Goal: Consume media (video, audio): Consume media (video, audio)

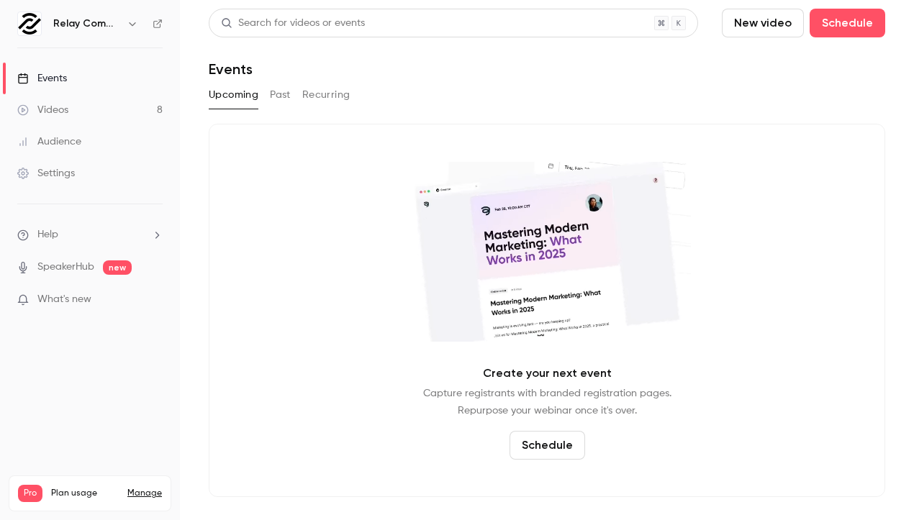
click at [93, 82] on link "Events" at bounding box center [90, 79] width 180 height 32
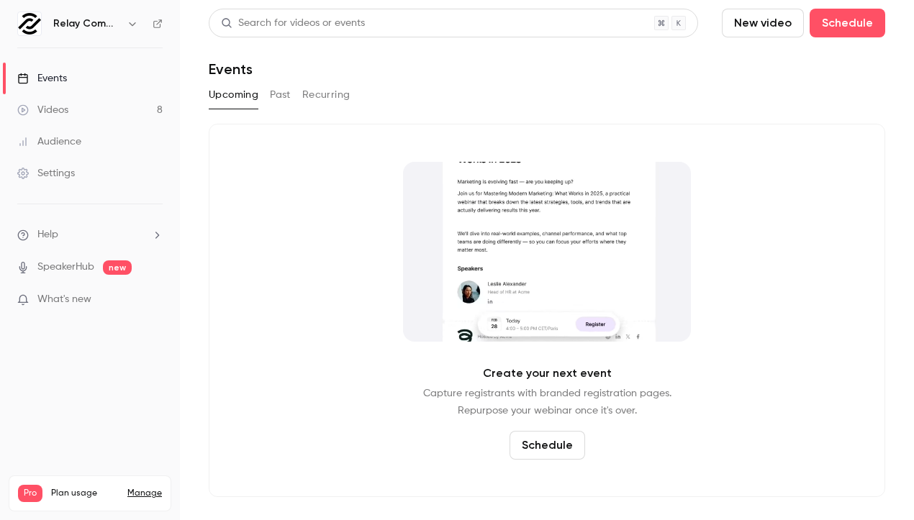
click at [86, 117] on link "Videos 8" at bounding box center [90, 110] width 180 height 32
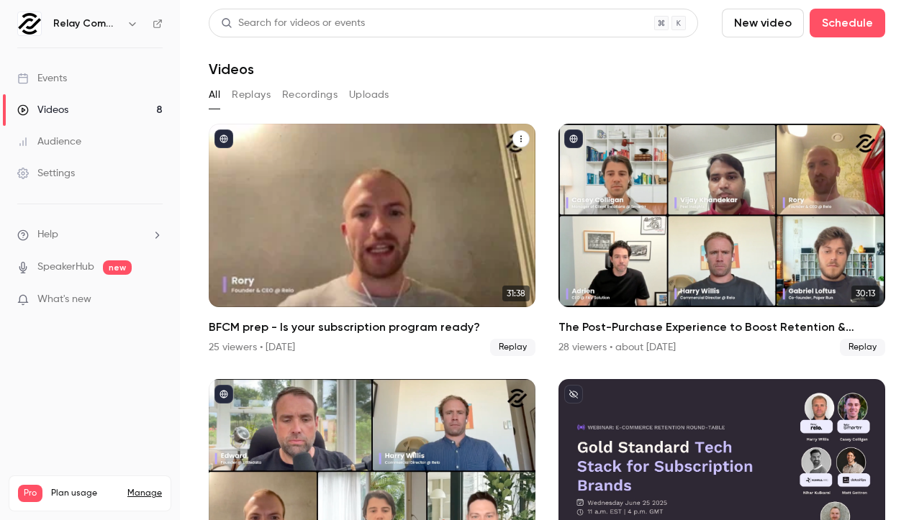
click at [379, 271] on div "BFCM prep - Is your subscription program ready?" at bounding box center [372, 216] width 327 height 184
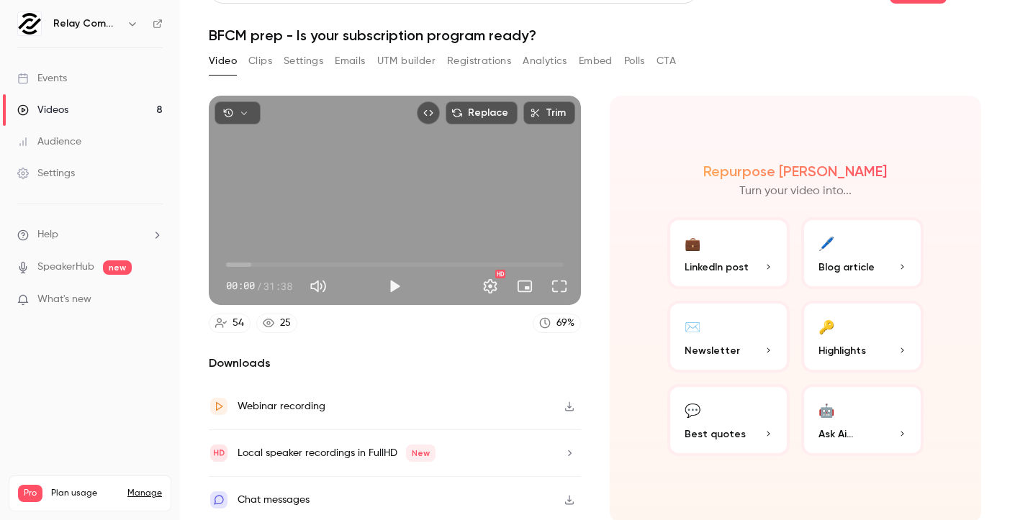
scroll to position [36, 0]
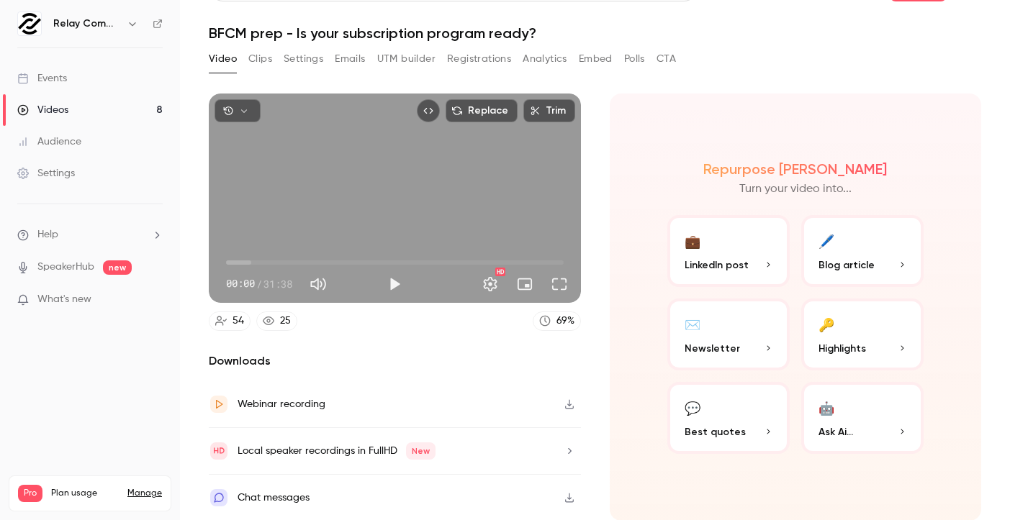
click at [271, 62] on button "Clips" at bounding box center [260, 59] width 24 height 23
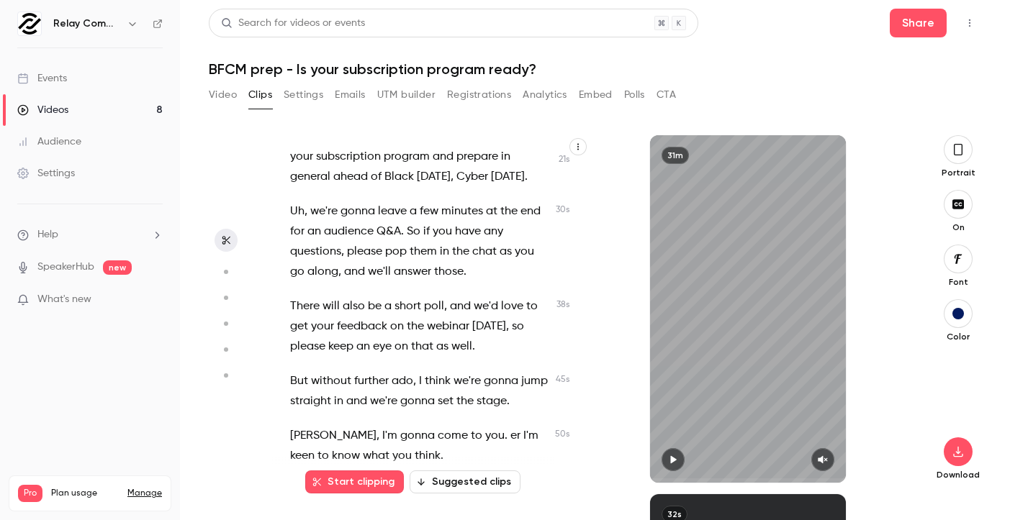
scroll to position [293, 0]
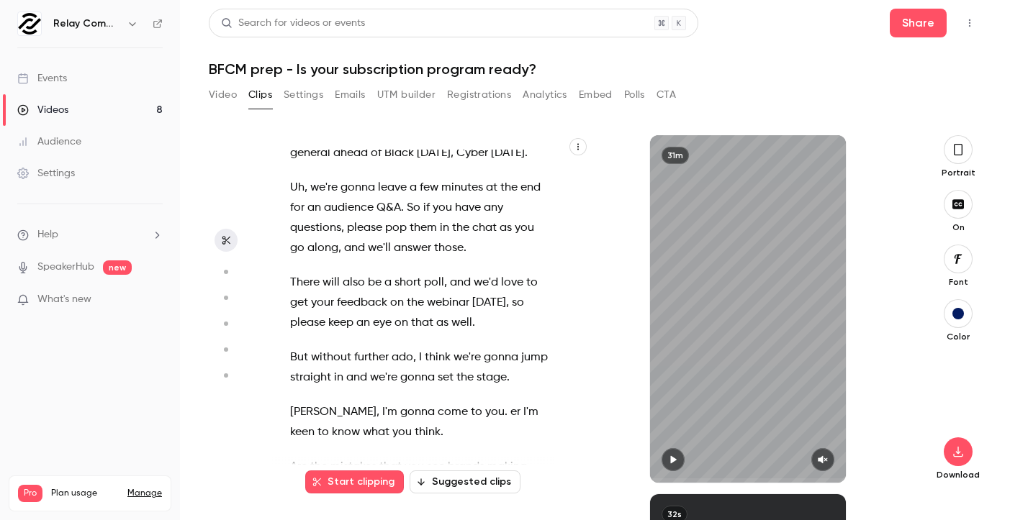
click at [914, 158] on button "button" at bounding box center [958, 149] width 29 height 29
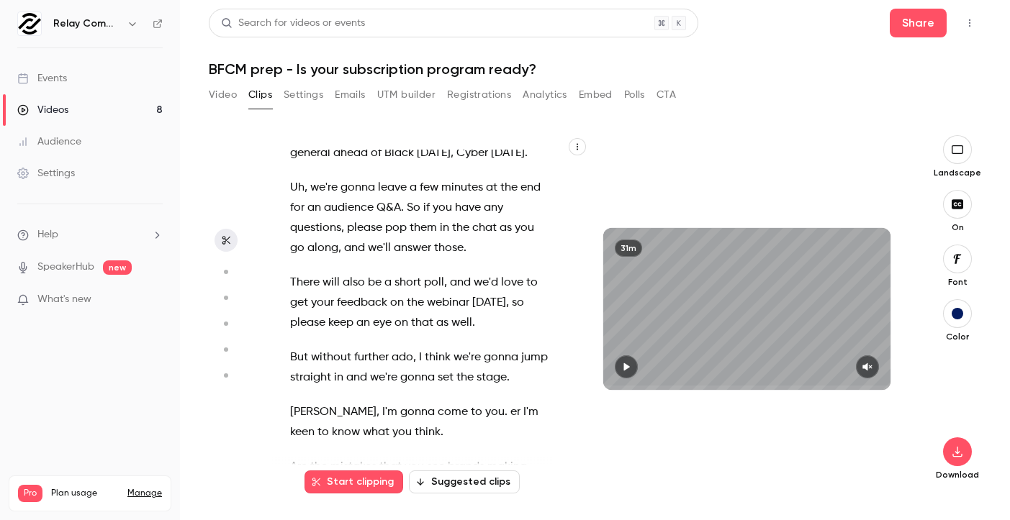
click at [621, 364] on icon "button" at bounding box center [627, 367] width 12 height 10
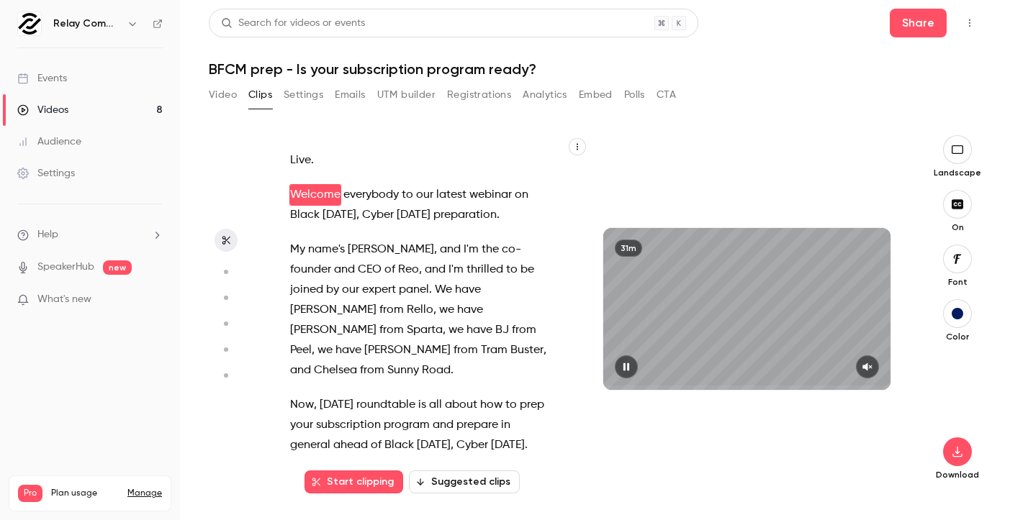
scroll to position [0, 0]
click at [657, 387] on span at bounding box center [747, 388] width 288 height 4
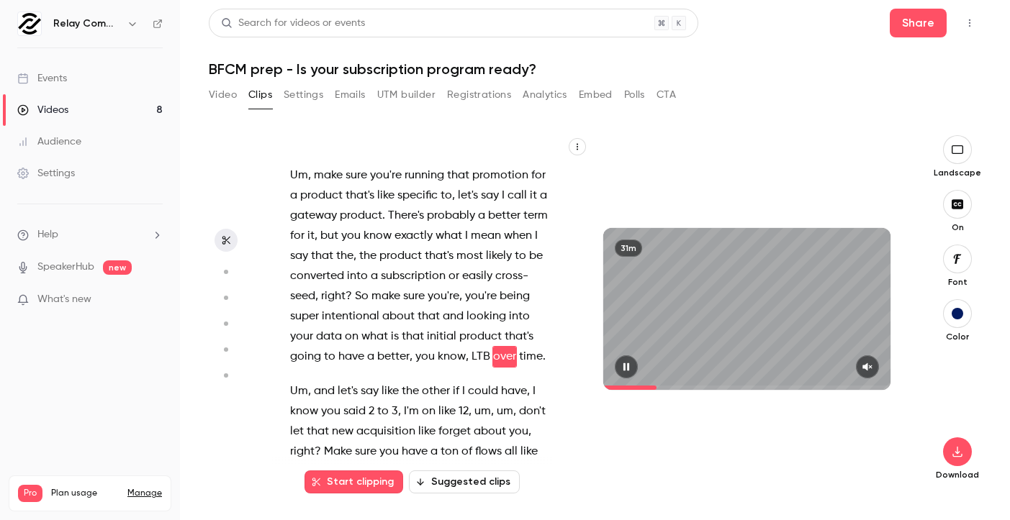
click at [682, 387] on span at bounding box center [747, 388] width 288 height 4
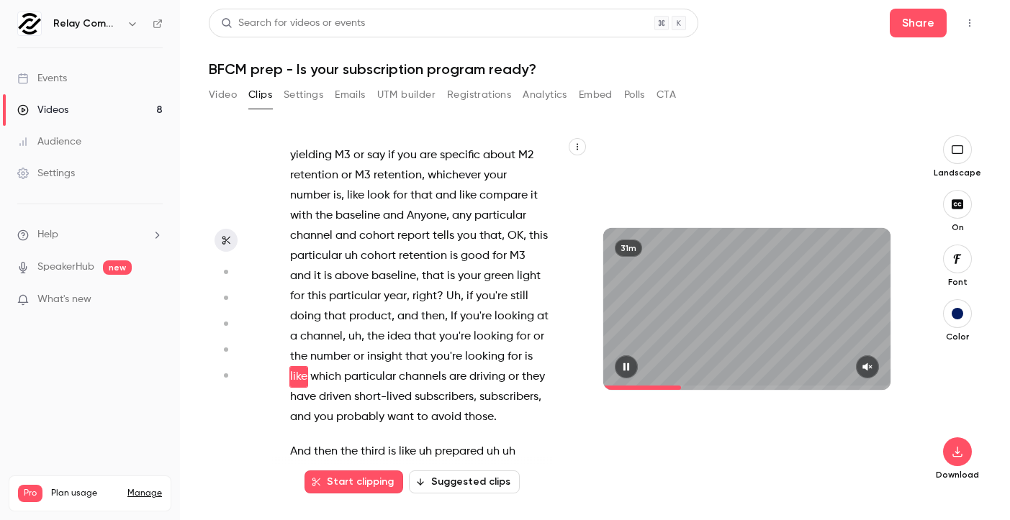
click at [706, 386] on span at bounding box center [747, 388] width 288 height 4
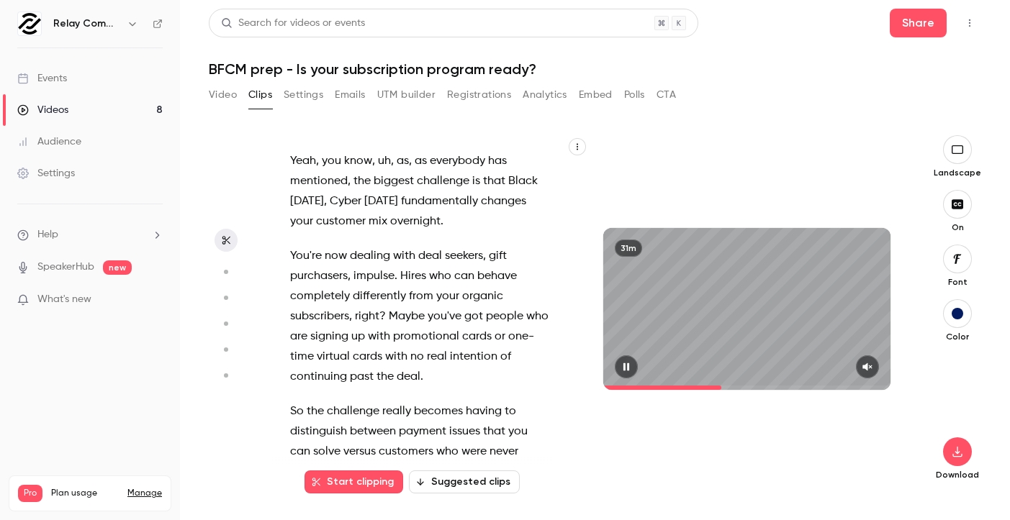
click at [722, 387] on span at bounding box center [747, 388] width 288 height 4
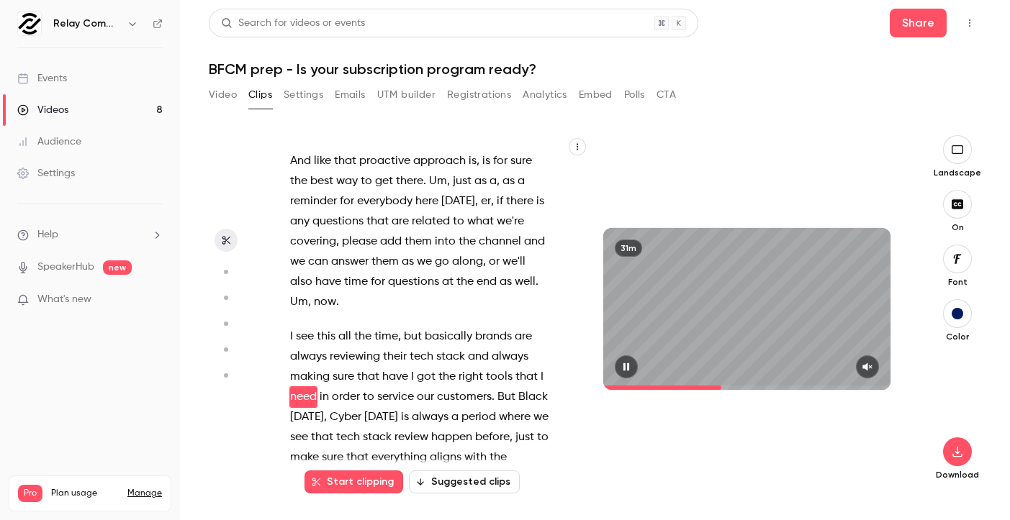
scroll to position [6813, 0]
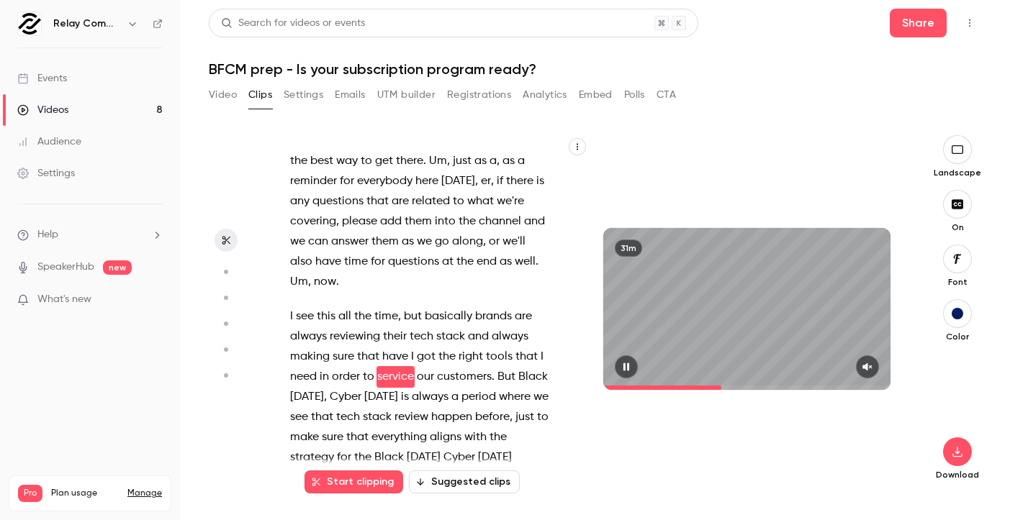
click at [862, 366] on button "button" at bounding box center [867, 367] width 23 height 23
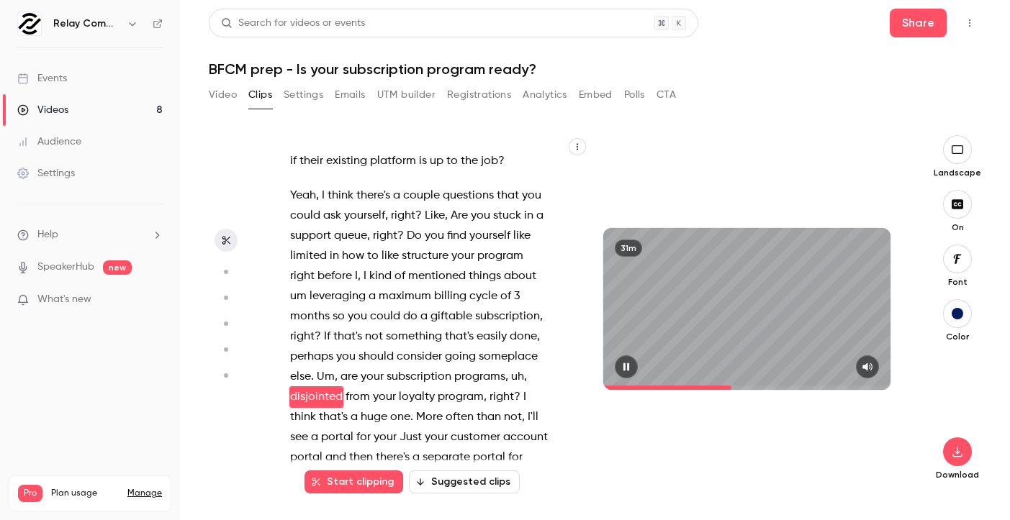
scroll to position [7346, 0]
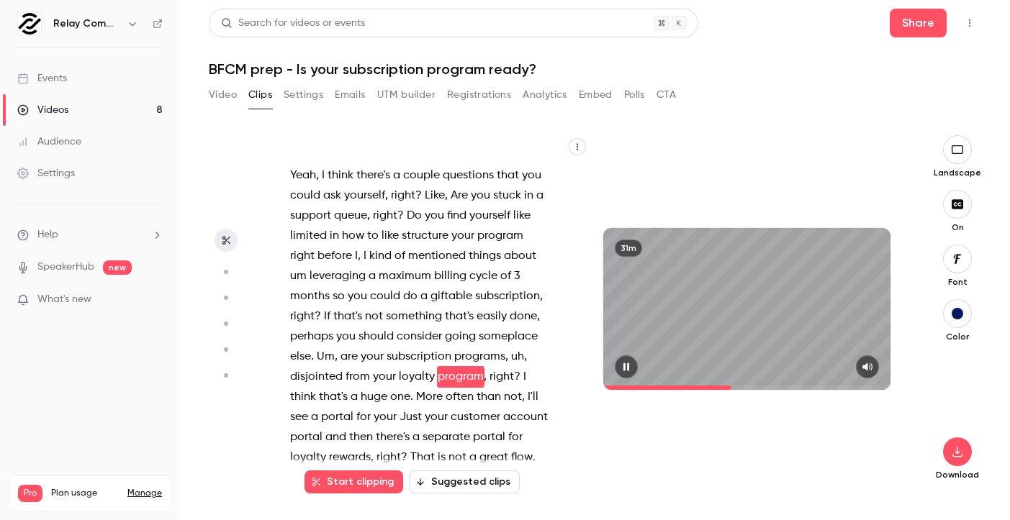
click at [738, 386] on span at bounding box center [747, 388] width 288 height 4
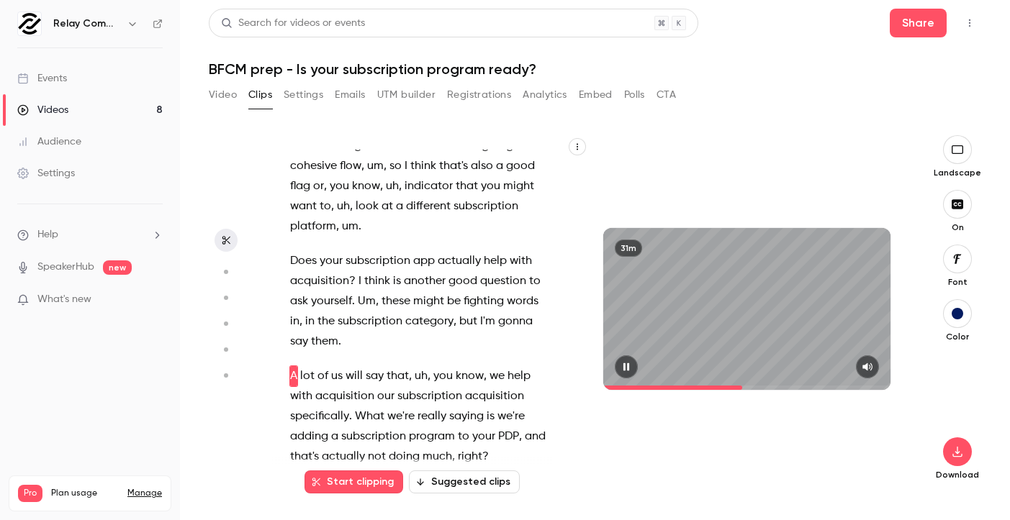
click at [743, 385] on span at bounding box center [747, 388] width 288 height 23
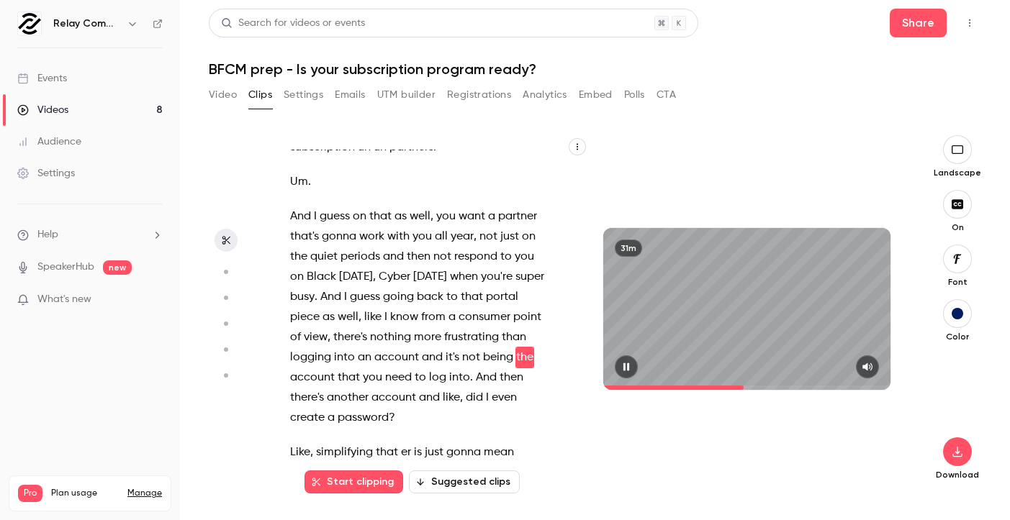
scroll to position [8152, 0]
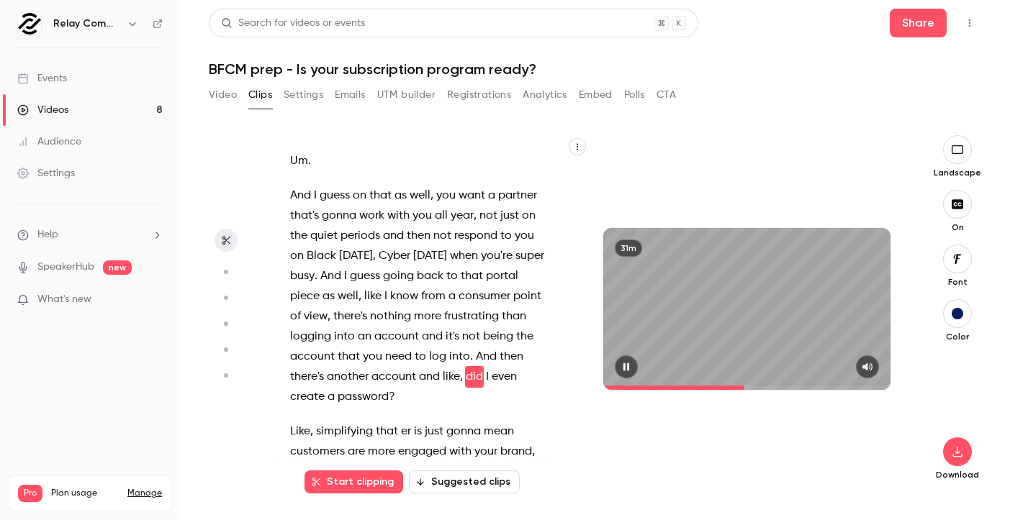
click at [749, 386] on span at bounding box center [747, 388] width 288 height 4
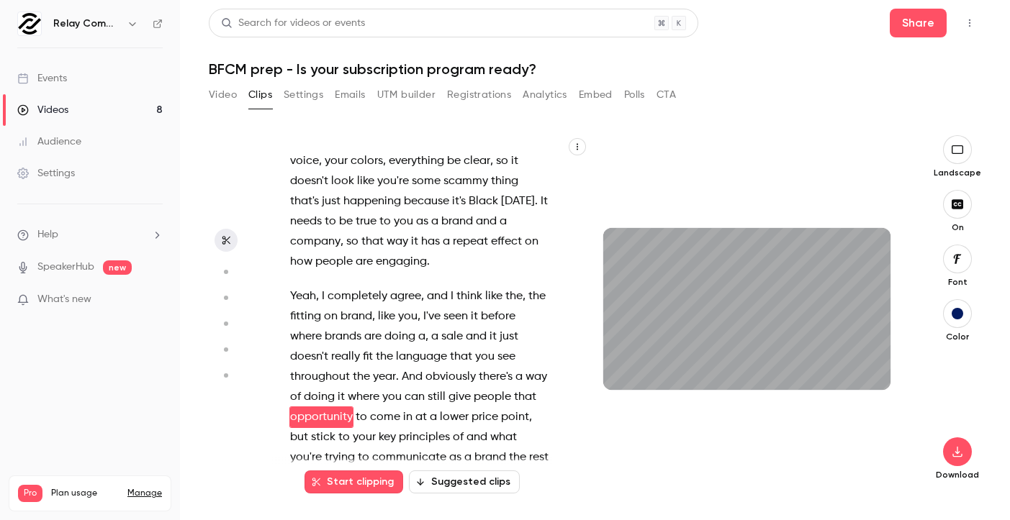
scroll to position [11904, 0]
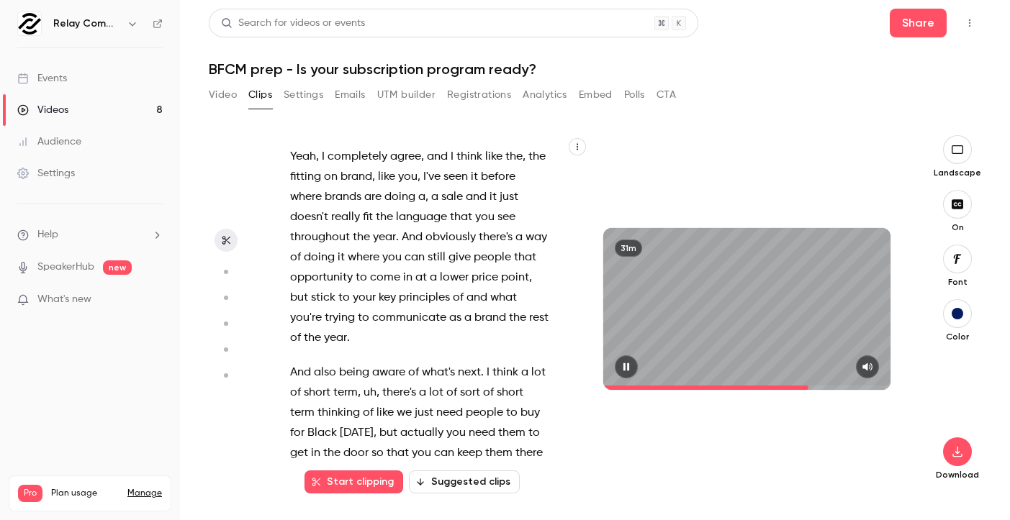
click at [810, 386] on span at bounding box center [747, 388] width 288 height 4
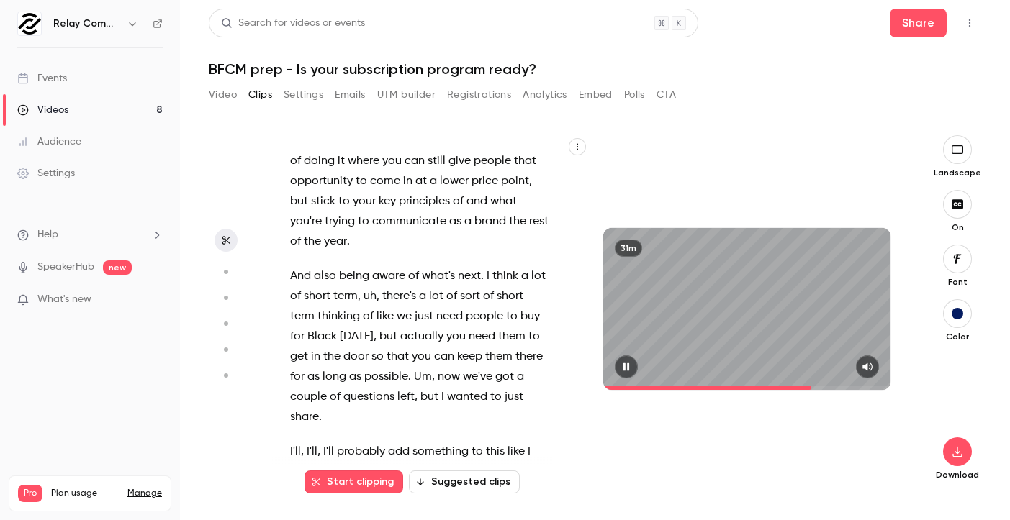
click at [813, 386] on span at bounding box center [747, 388] width 288 height 4
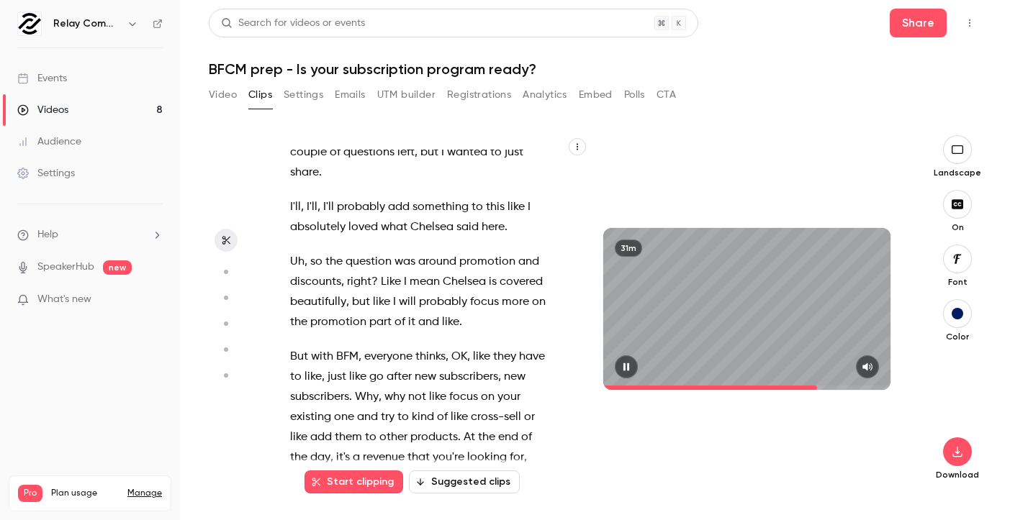
click at [819, 386] on span at bounding box center [747, 388] width 288 height 4
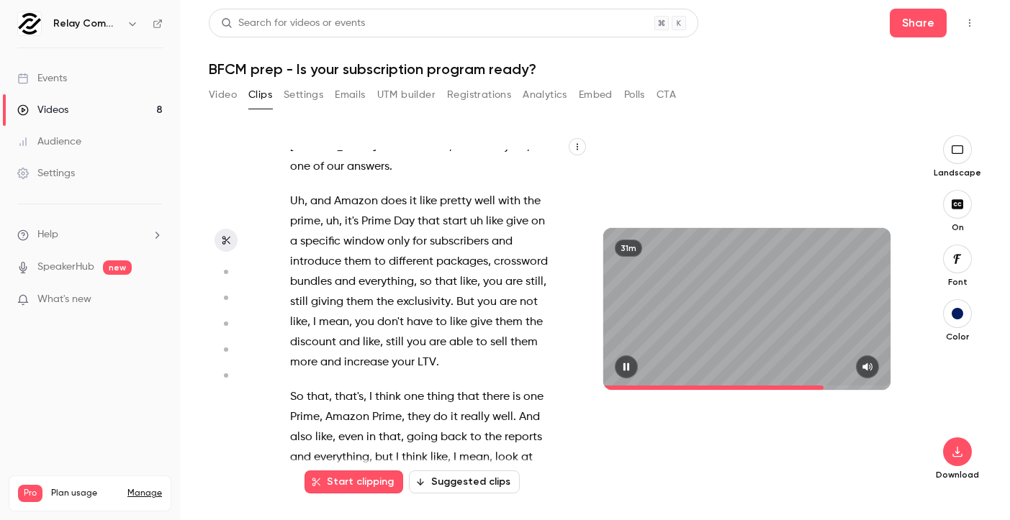
click at [825, 386] on span at bounding box center [747, 388] width 288 height 4
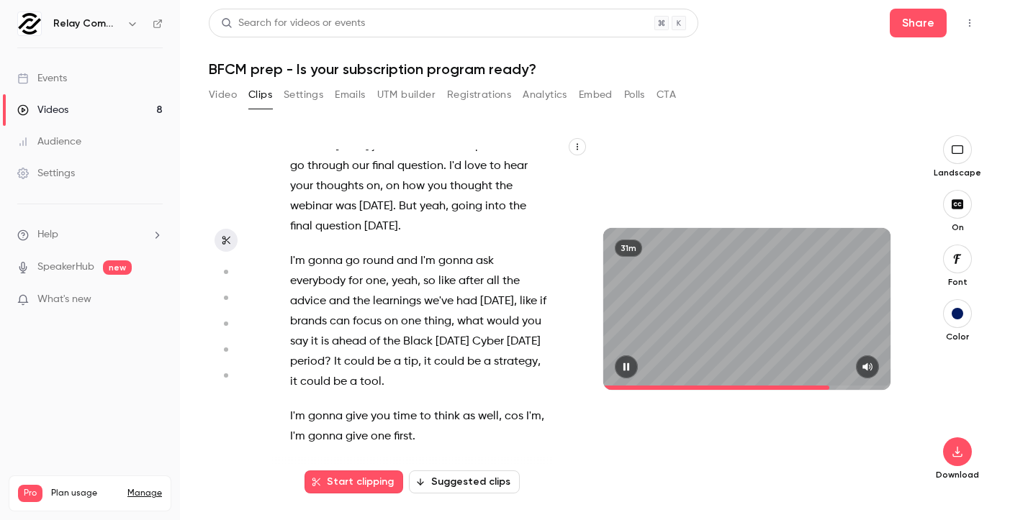
click at [831, 386] on span at bounding box center [747, 388] width 288 height 4
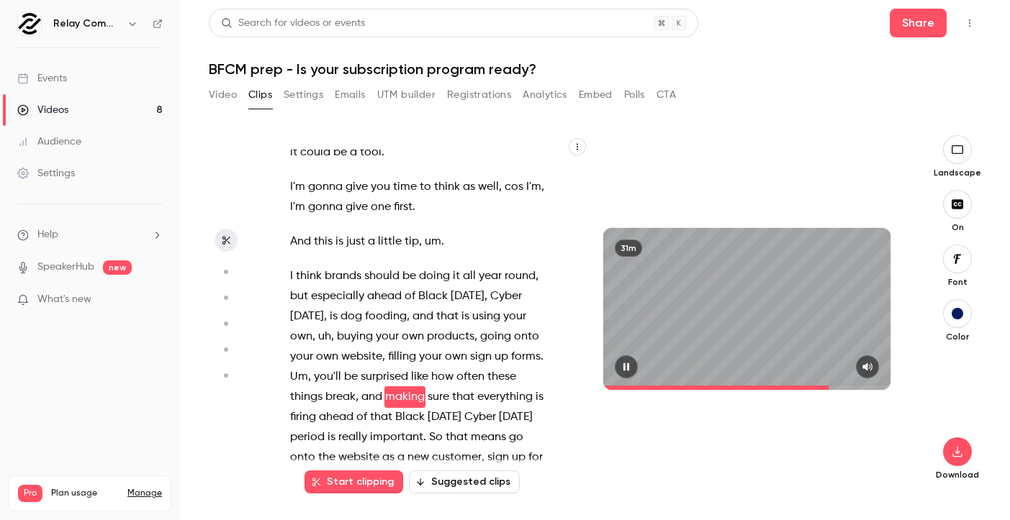
click at [841, 386] on span at bounding box center [747, 388] width 288 height 4
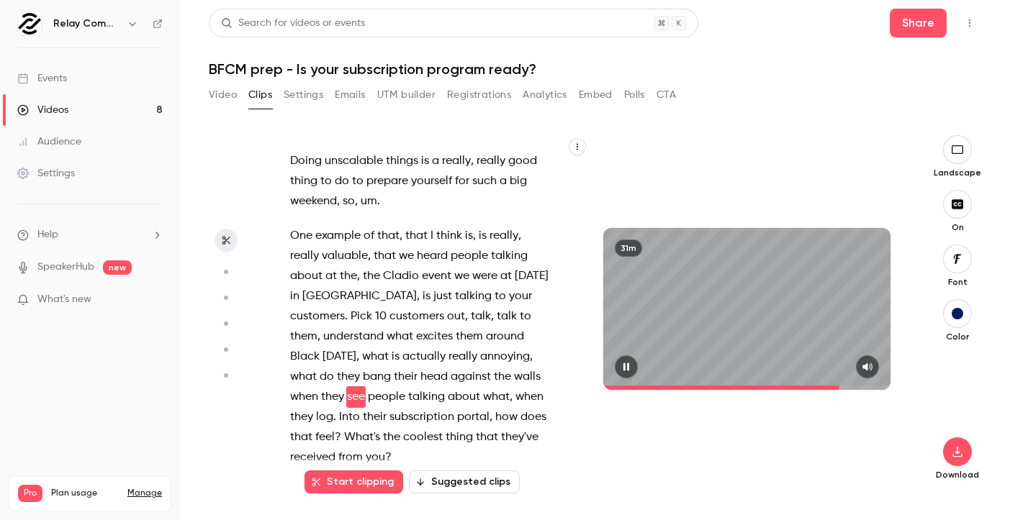
click at [844, 386] on span at bounding box center [747, 388] width 288 height 4
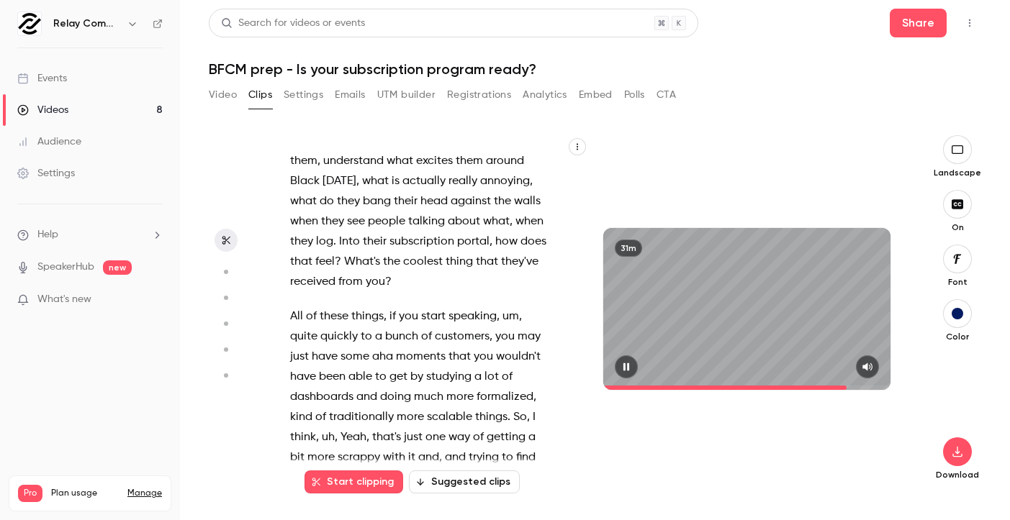
click at [848, 386] on span at bounding box center [747, 388] width 288 height 4
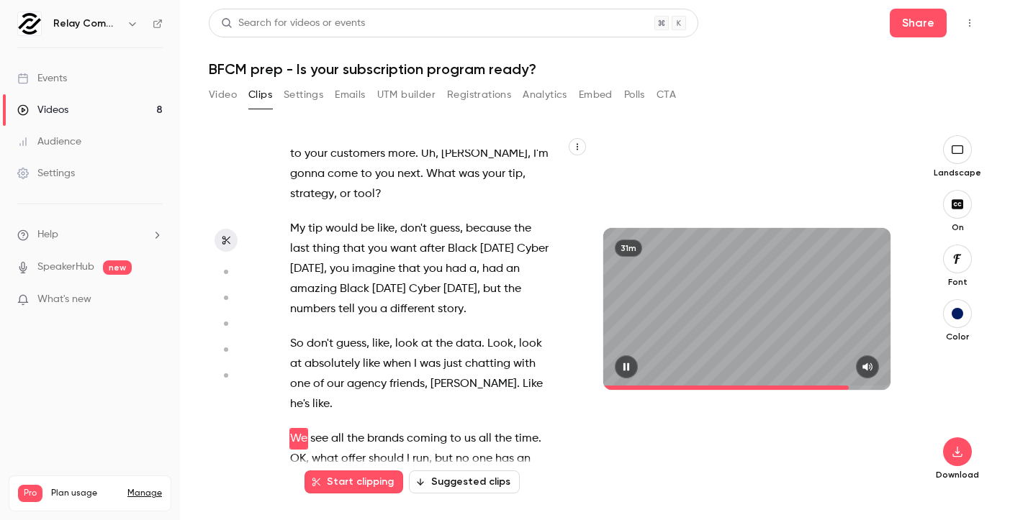
click at [850, 387] on span at bounding box center [747, 388] width 288 height 4
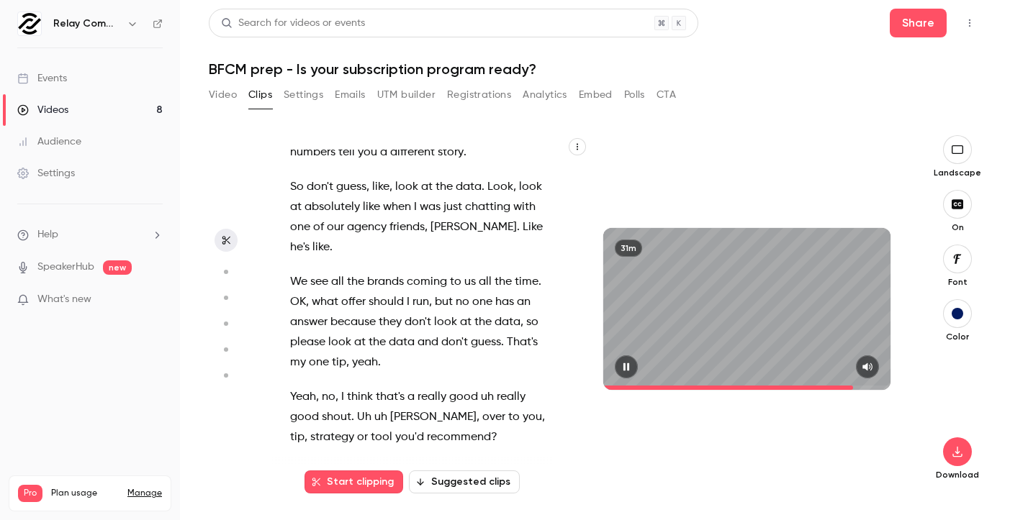
click at [855, 387] on span at bounding box center [747, 388] width 288 height 4
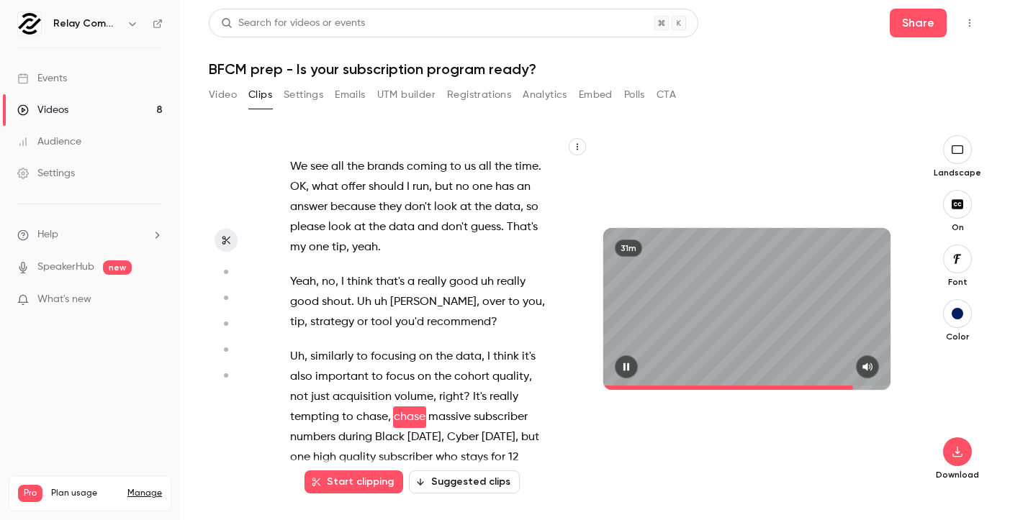
click at [859, 386] on span at bounding box center [747, 388] width 288 height 4
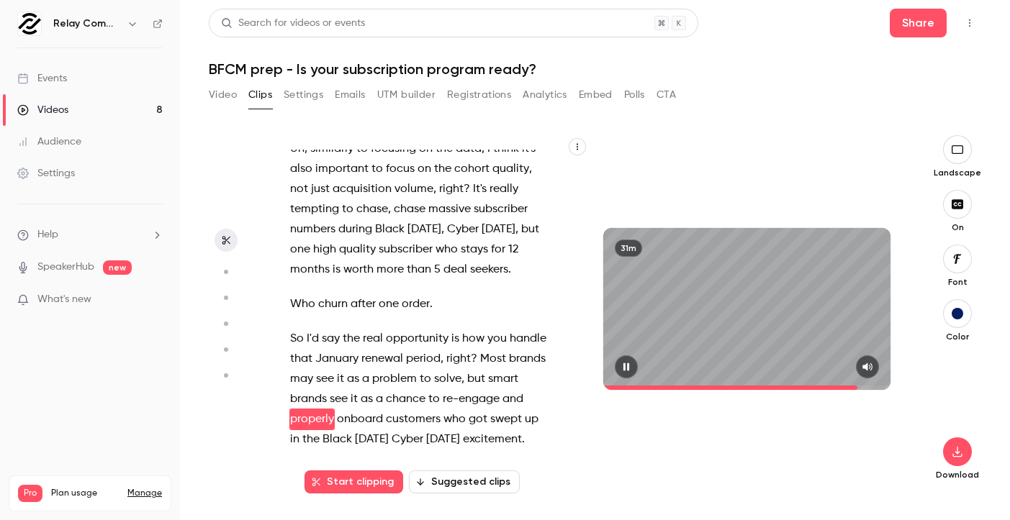
scroll to position [15276, 0]
click at [863, 387] on span at bounding box center [747, 388] width 288 height 4
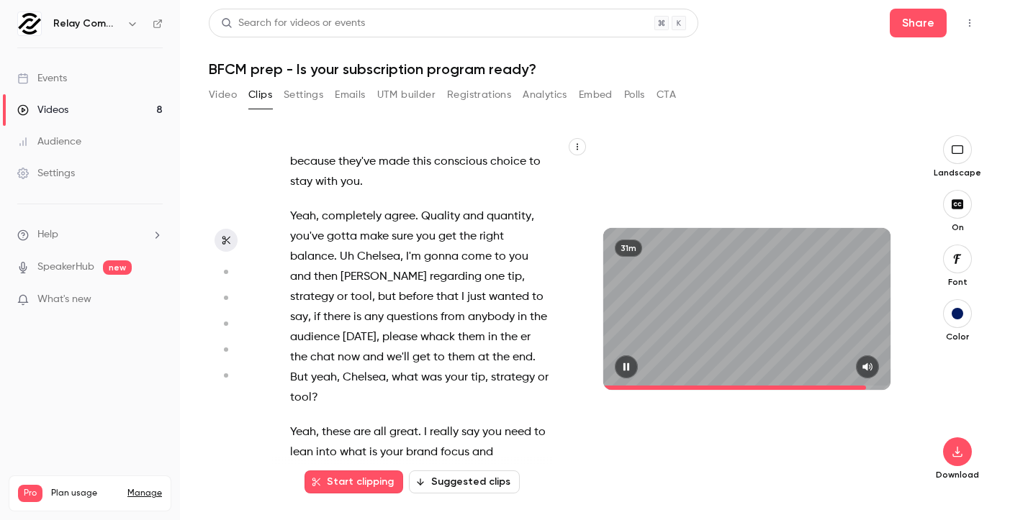
click at [867, 387] on span at bounding box center [747, 388] width 288 height 4
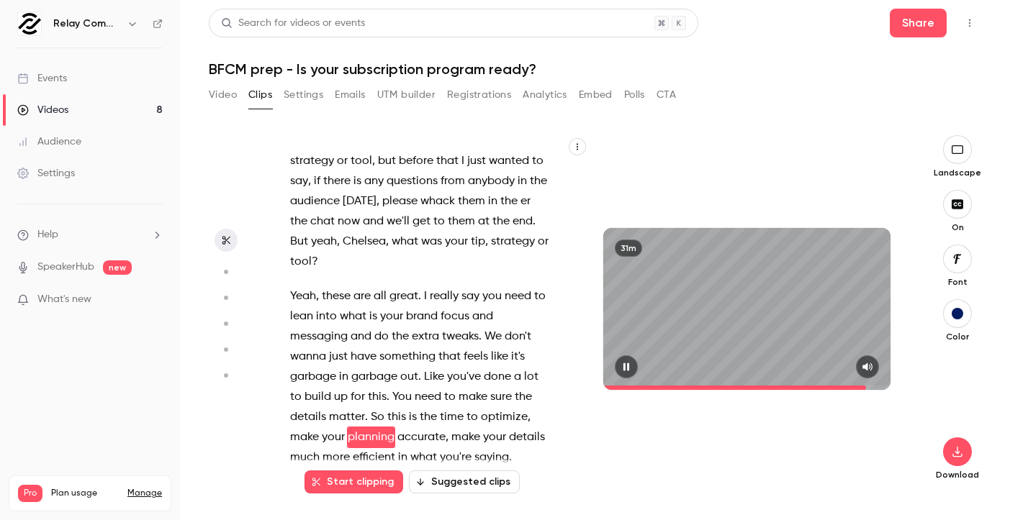
scroll to position [15783, 0]
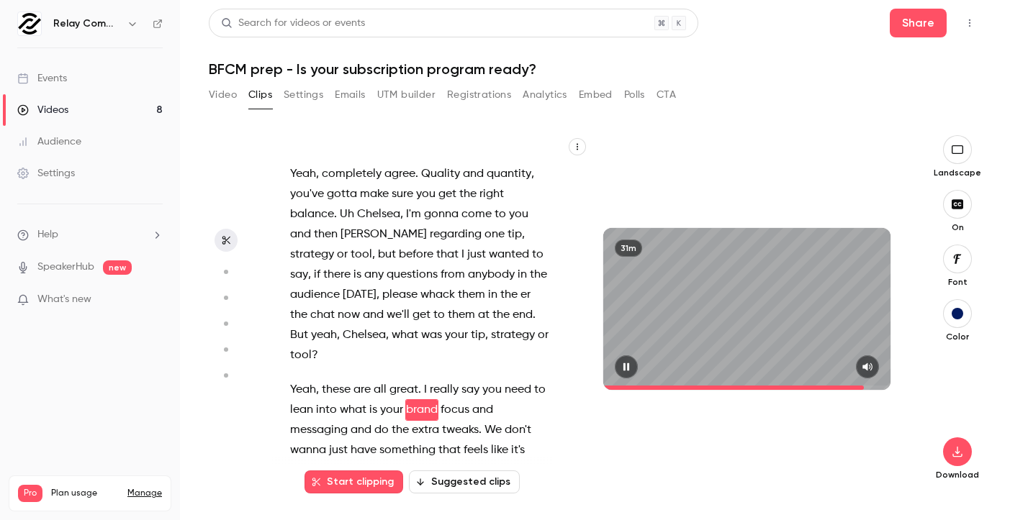
click at [865, 387] on span at bounding box center [747, 388] width 288 height 23
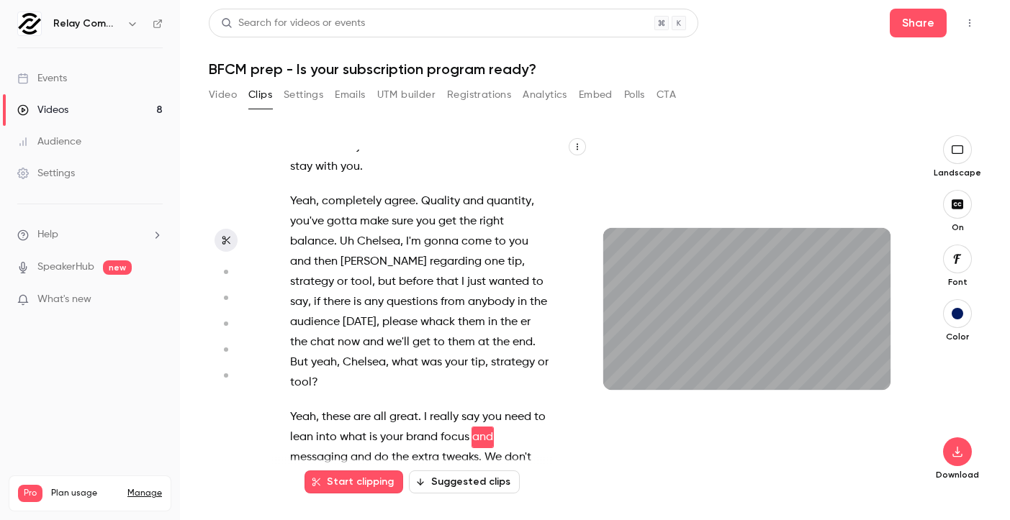
scroll to position [15682, 0]
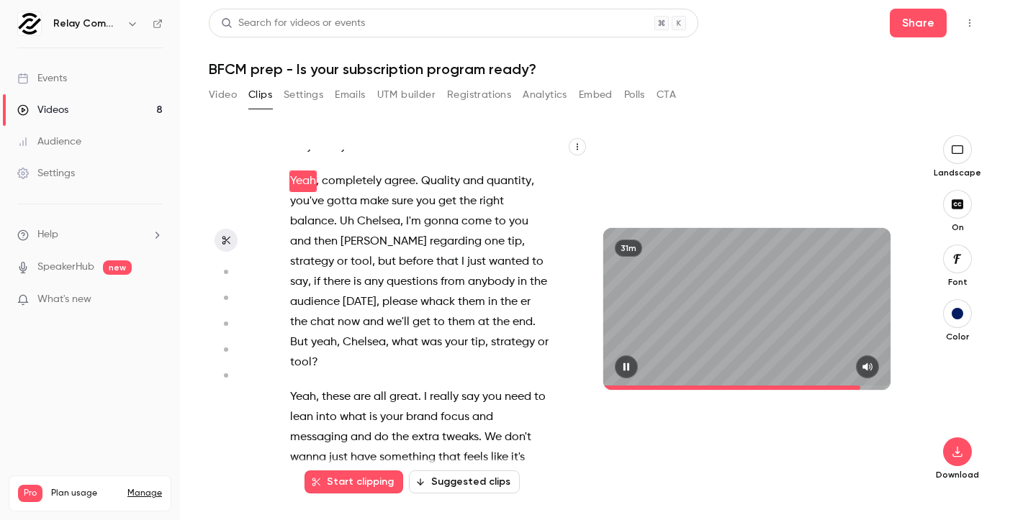
click at [862, 387] on span at bounding box center [747, 388] width 288 height 23
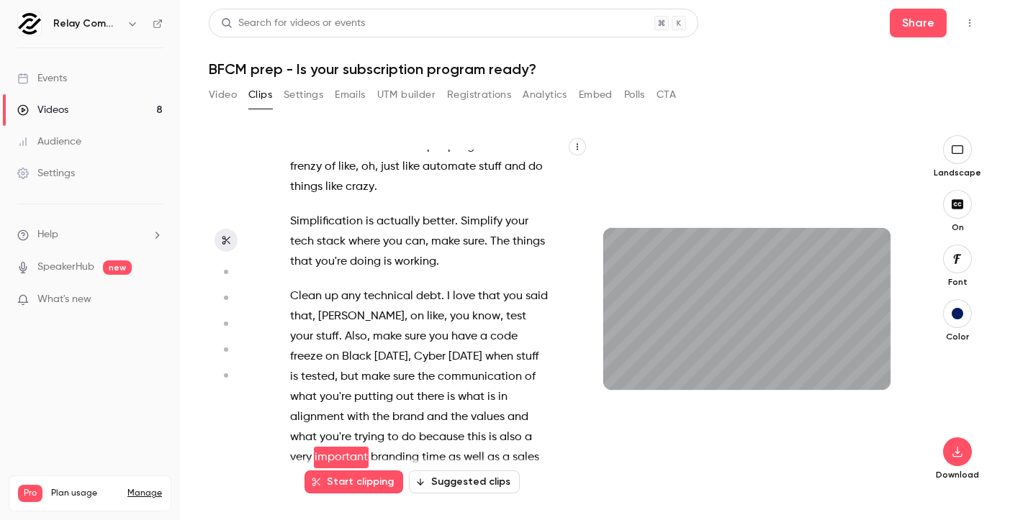
scroll to position [16269, 0]
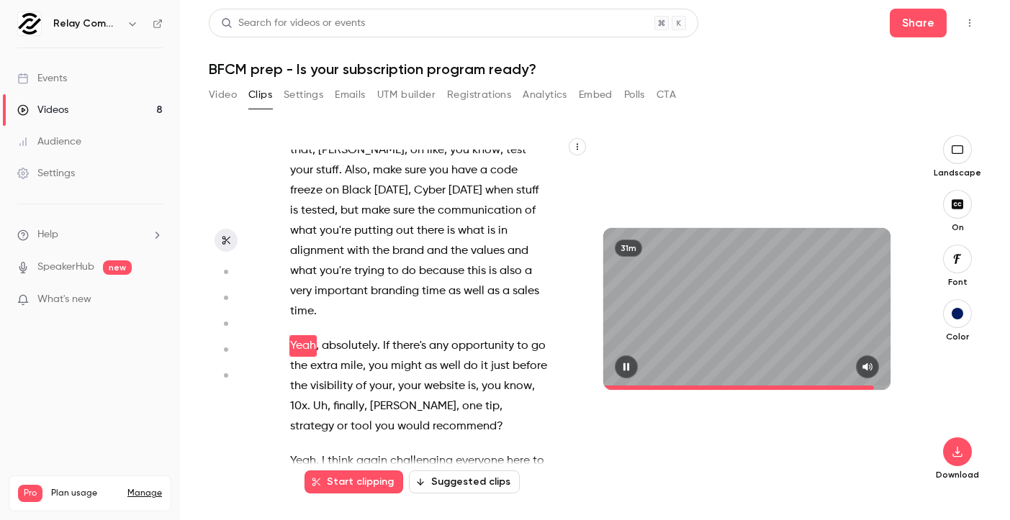
click at [880, 386] on span at bounding box center [747, 388] width 288 height 4
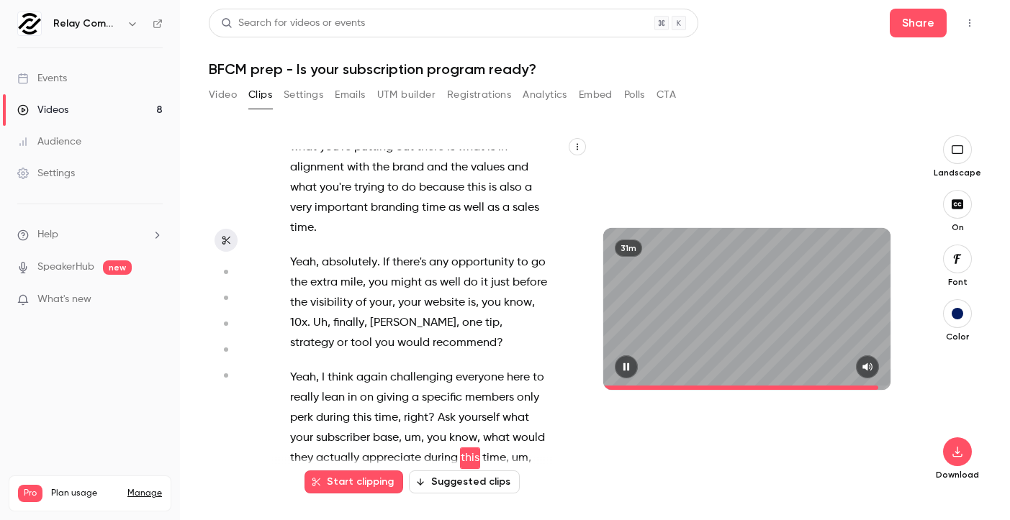
scroll to position [16500, 0]
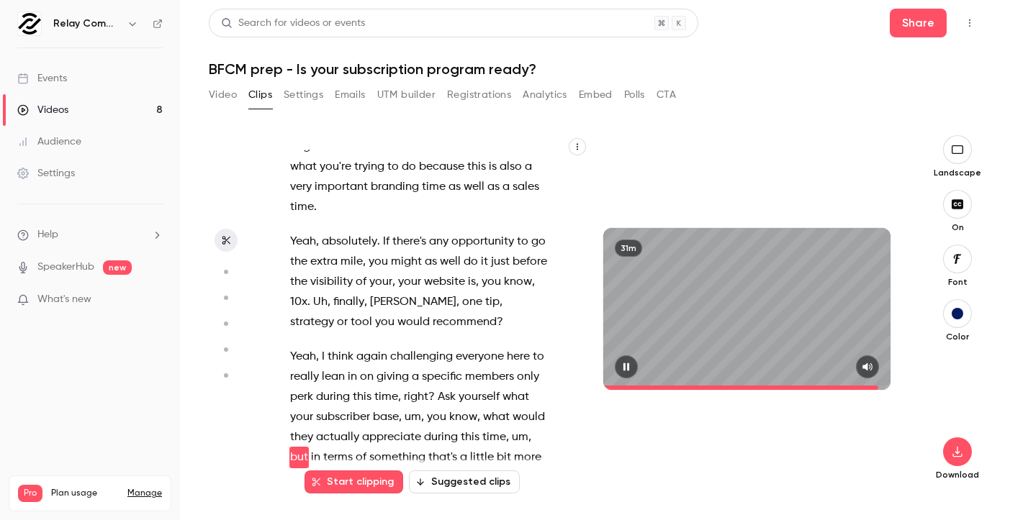
click at [883, 386] on span at bounding box center [747, 388] width 288 height 4
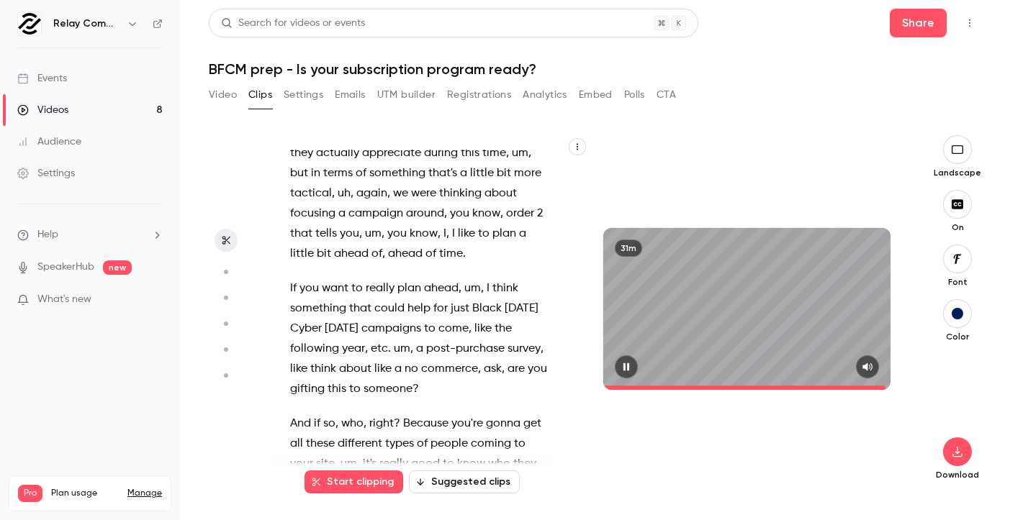
click at [887, 386] on span at bounding box center [747, 388] width 288 height 4
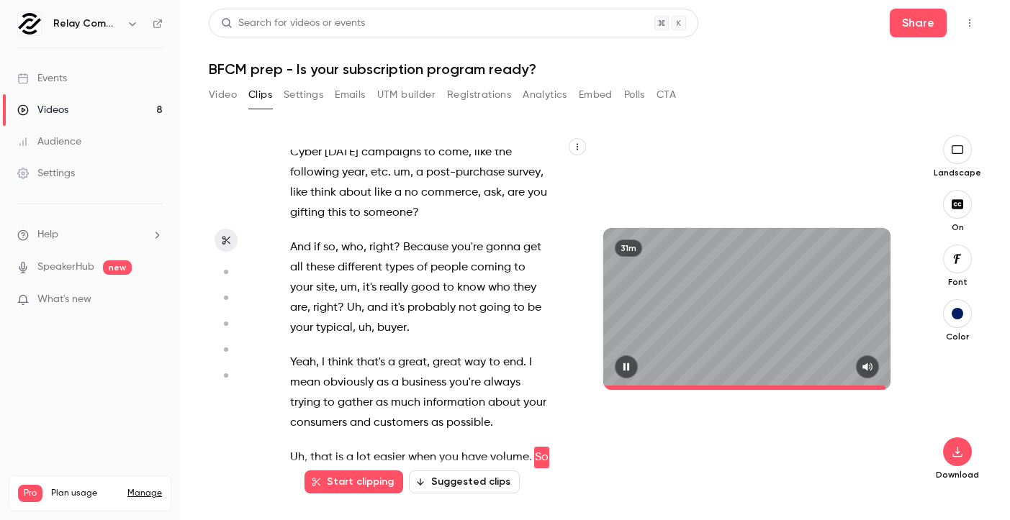
scroll to position [17001, 0]
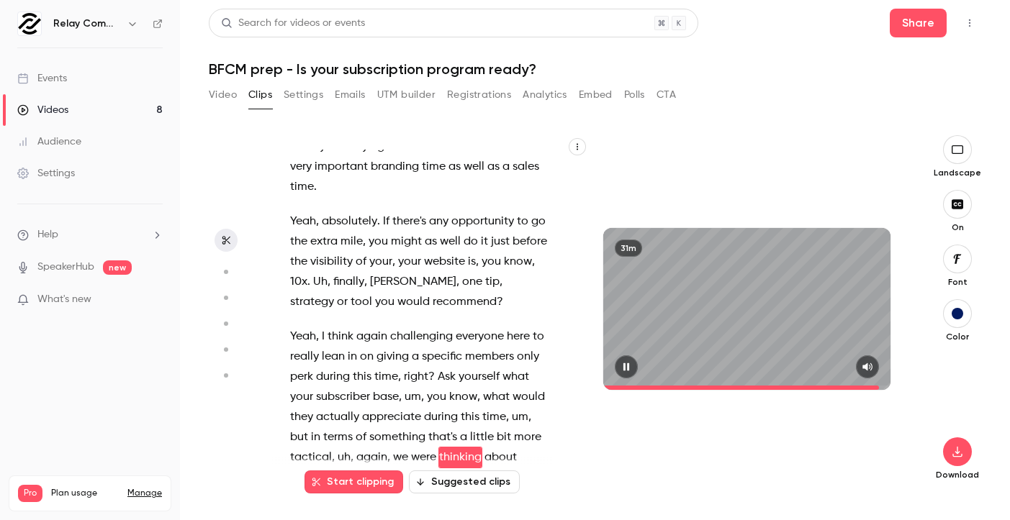
click at [880, 387] on span at bounding box center [747, 388] width 288 height 23
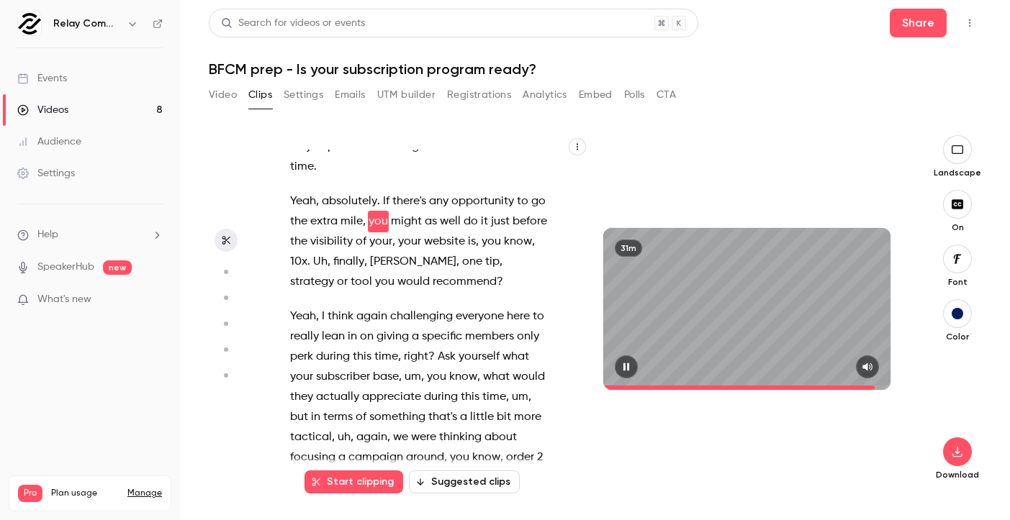
click at [876, 387] on span at bounding box center [747, 388] width 288 height 23
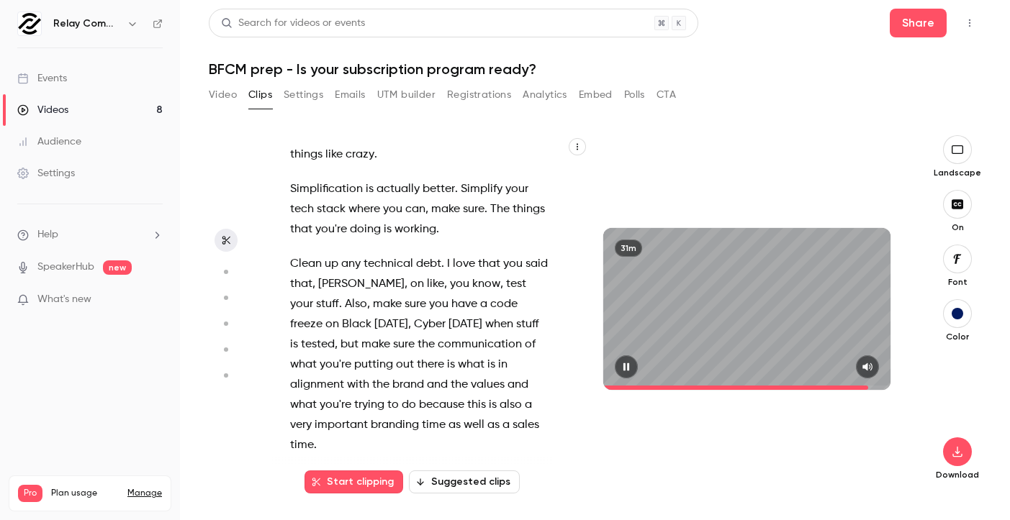
click at [870, 387] on span at bounding box center [747, 388] width 288 height 23
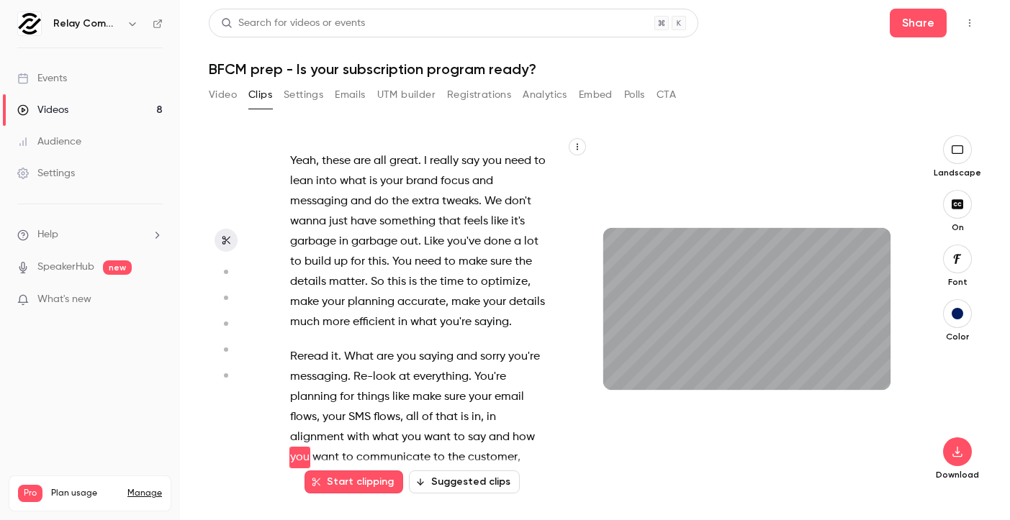
scroll to position [15938, 0]
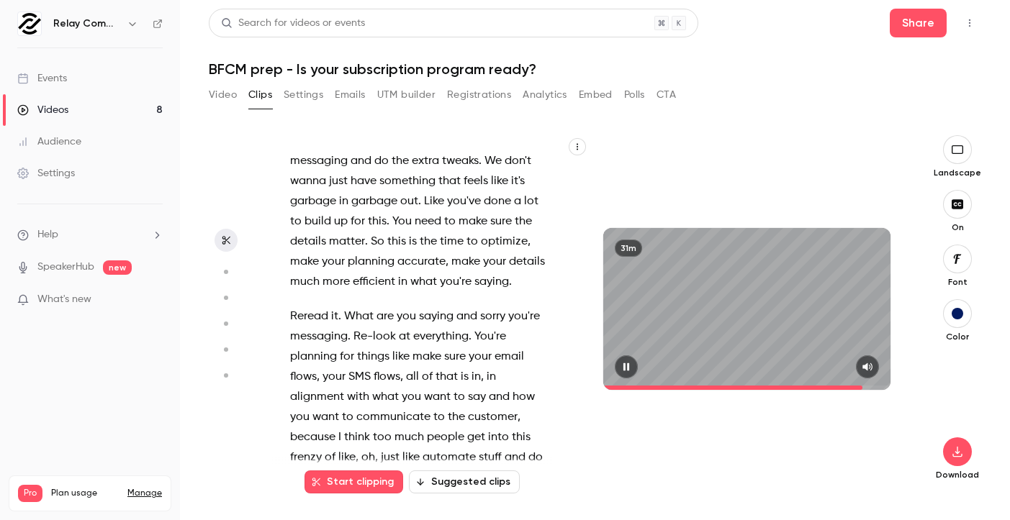
click at [864, 387] on span at bounding box center [747, 388] width 288 height 23
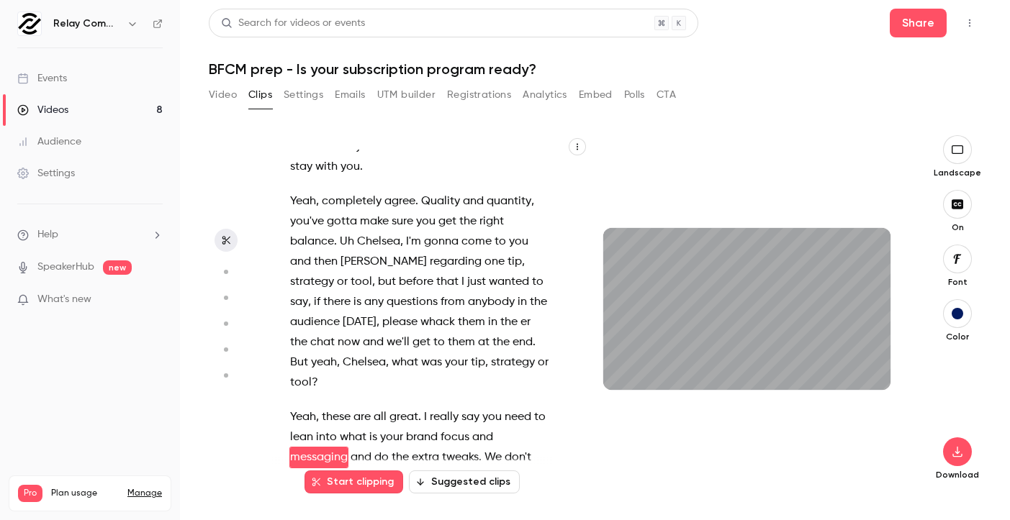
scroll to position [15682, 0]
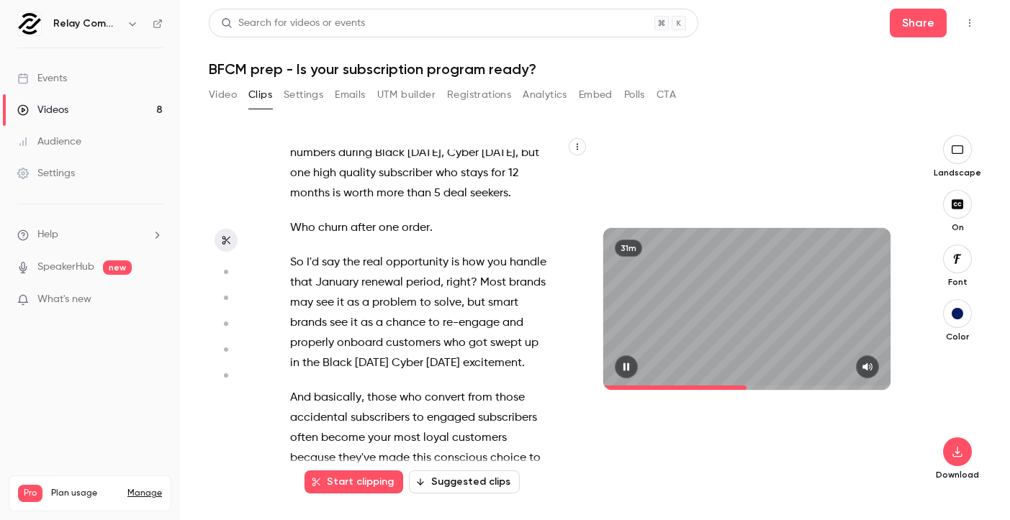
click at [748, 387] on span at bounding box center [747, 388] width 288 height 23
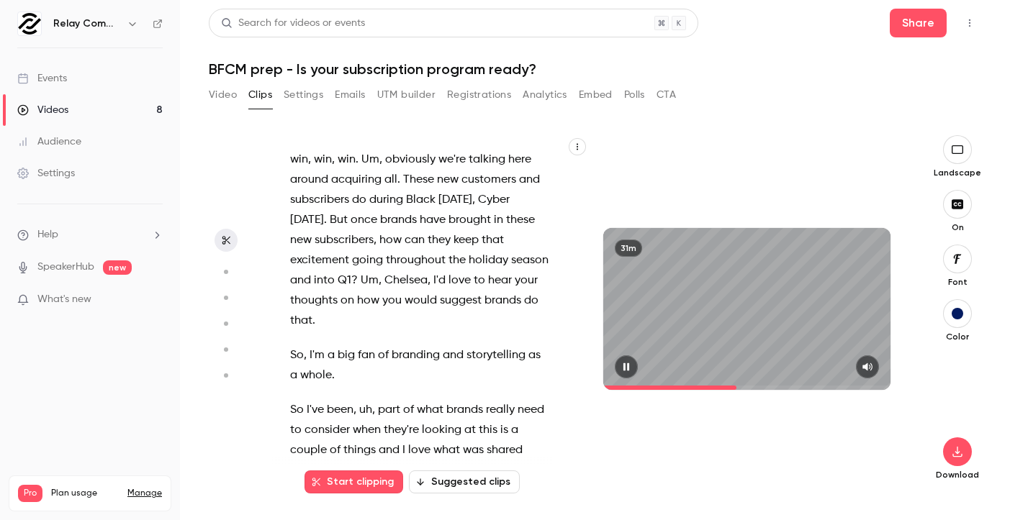
click at [736, 387] on span at bounding box center [669, 388] width 133 height 4
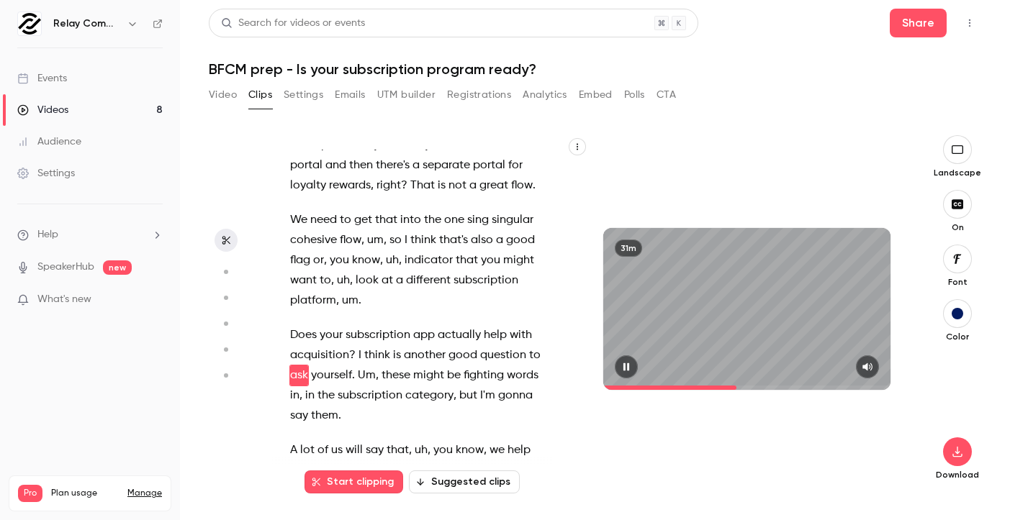
scroll to position [7616, 0]
click at [749, 387] on span at bounding box center [747, 388] width 288 height 4
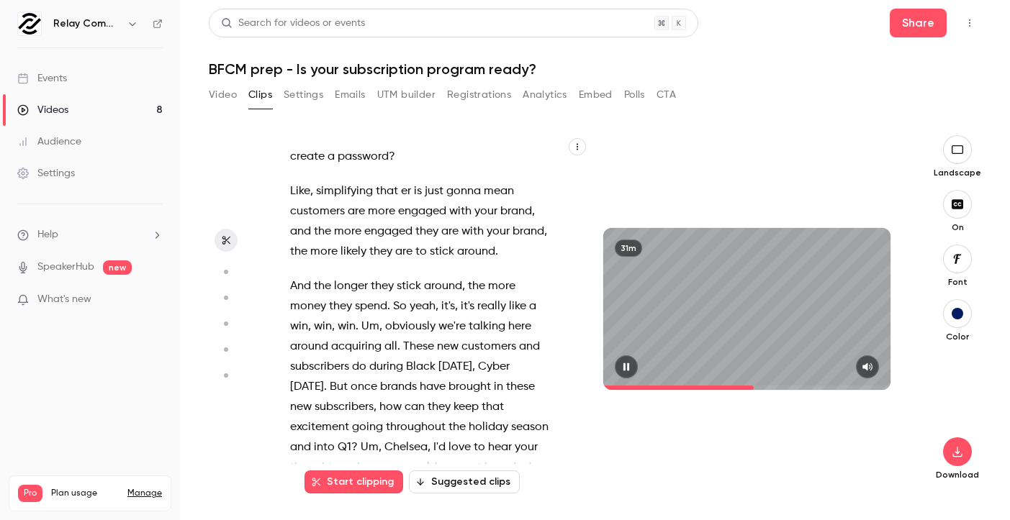
click at [755, 387] on span at bounding box center [747, 388] width 288 height 4
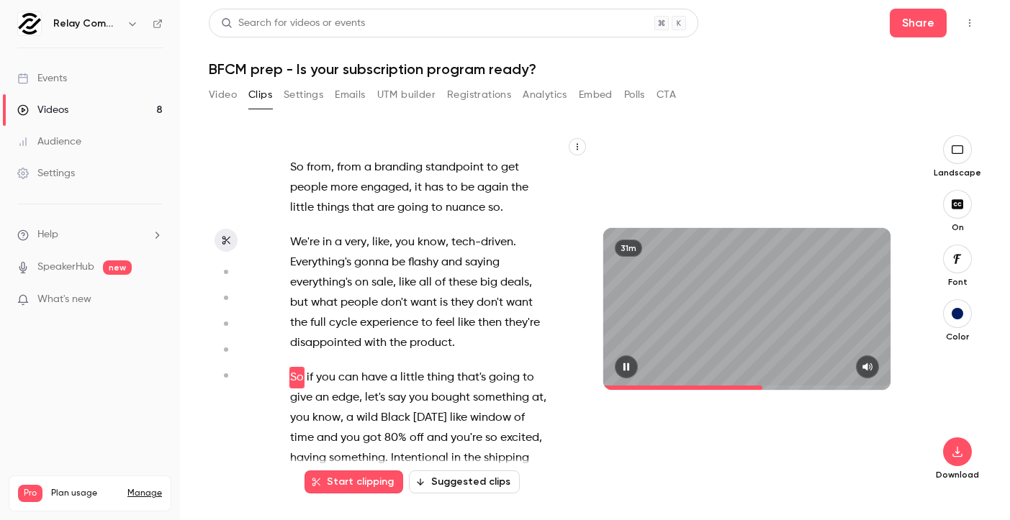
scroll to position [9350, 0]
click at [623, 367] on icon "button" at bounding box center [627, 367] width 12 height 10
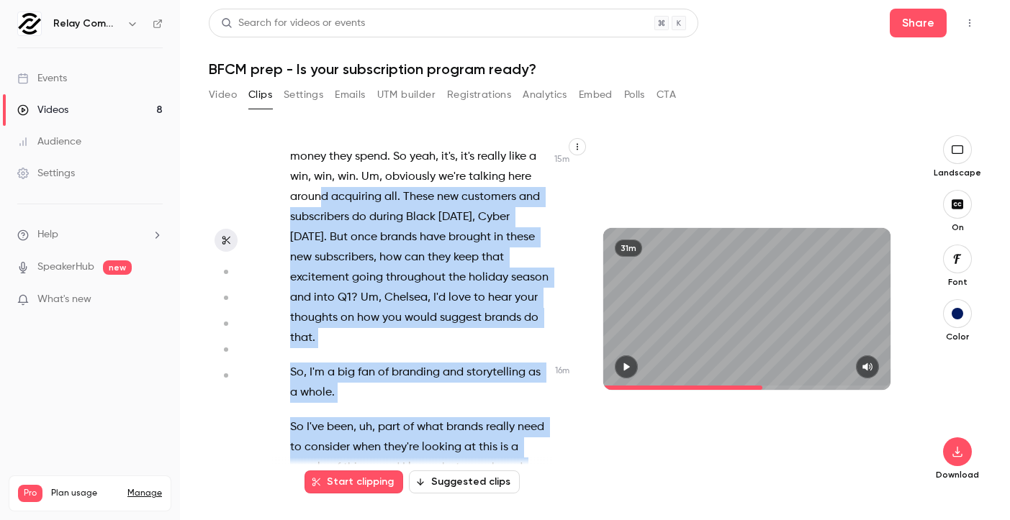
scroll to position [8534, 0]
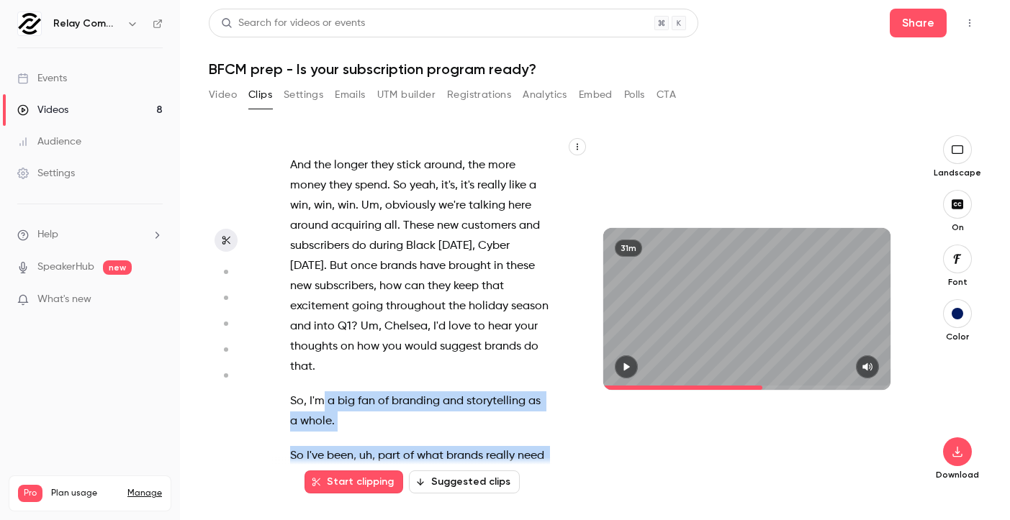
drag, startPoint x: 479, startPoint y: 391, endPoint x: 320, endPoint y: 336, distance: 168.2
click at [320, 336] on div "Live . Welcome everybody to our latest webinar on [DATE][DATE] , [DATE][DATE] p…" at bounding box center [427, 316] width 310 height 333
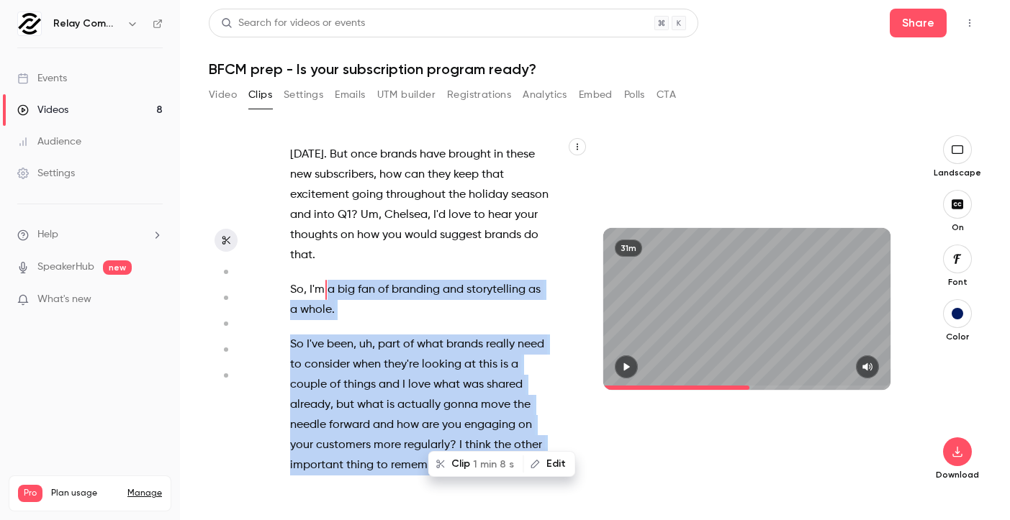
scroll to position [8659, 0]
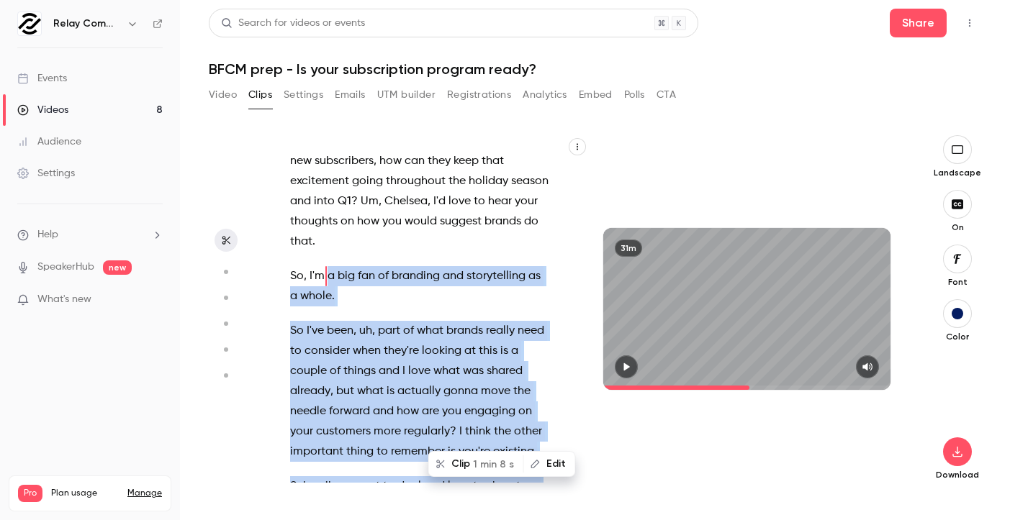
click at [626, 369] on icon "button" at bounding box center [626, 368] width 6 height 8
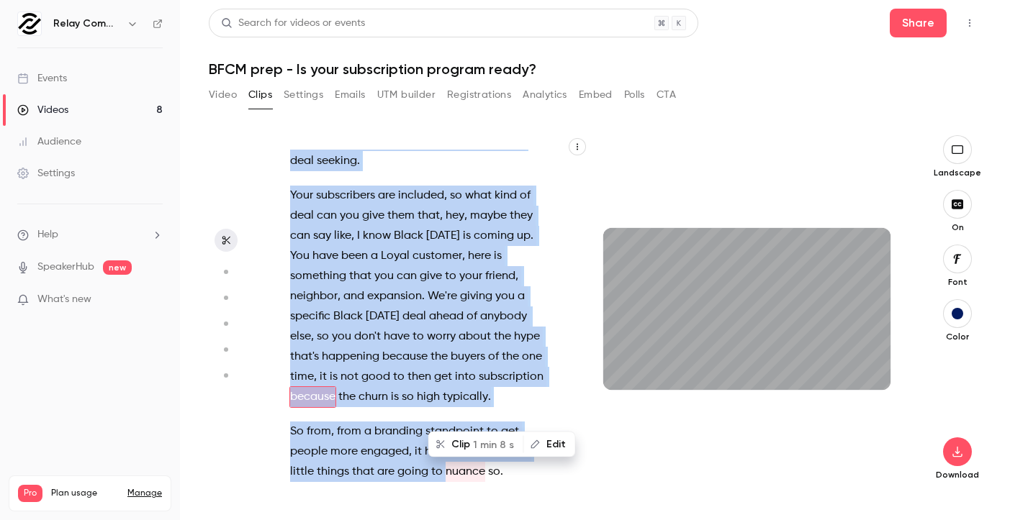
scroll to position [9105, 0]
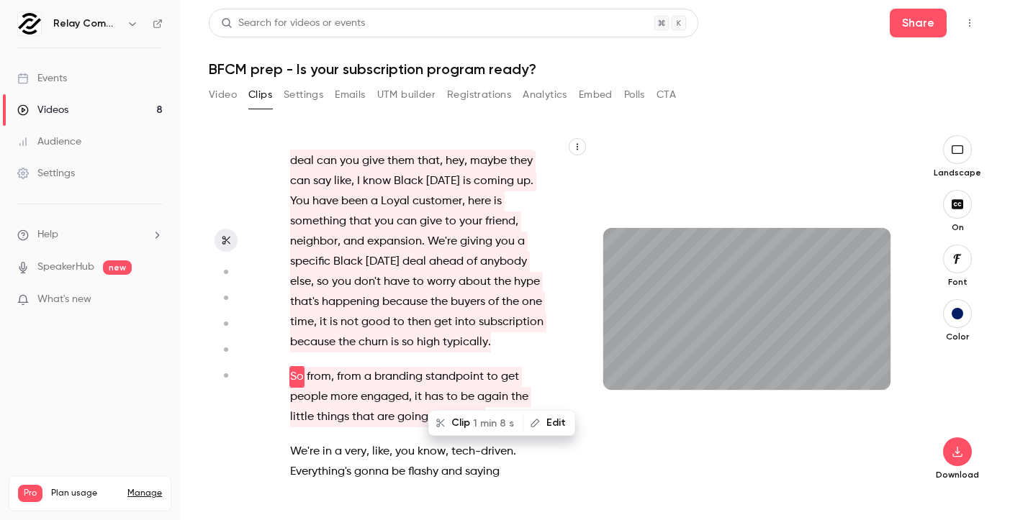
click at [489, 482] on span "big" at bounding box center [488, 492] width 17 height 20
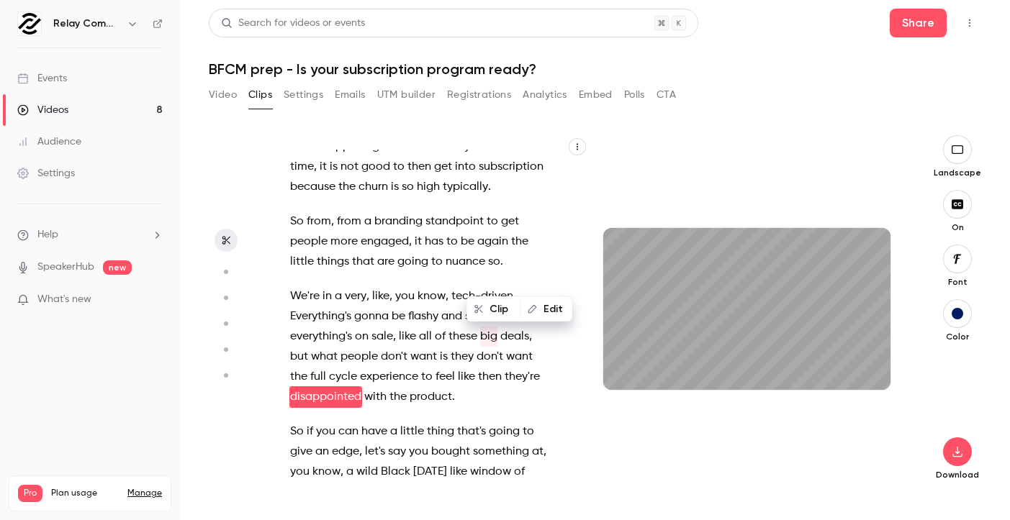
scroll to position [9315, 0]
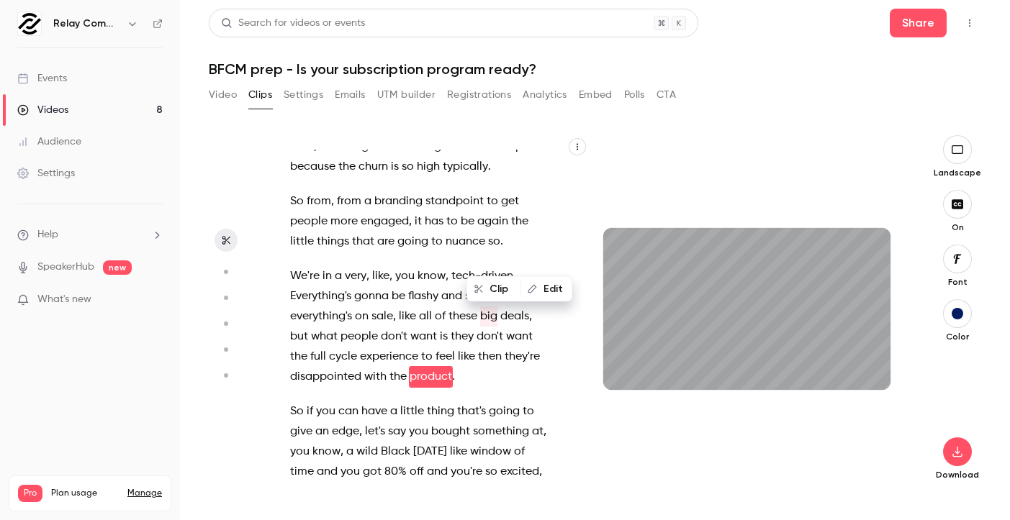
click at [498, 291] on button "Clip" at bounding box center [494, 289] width 52 height 23
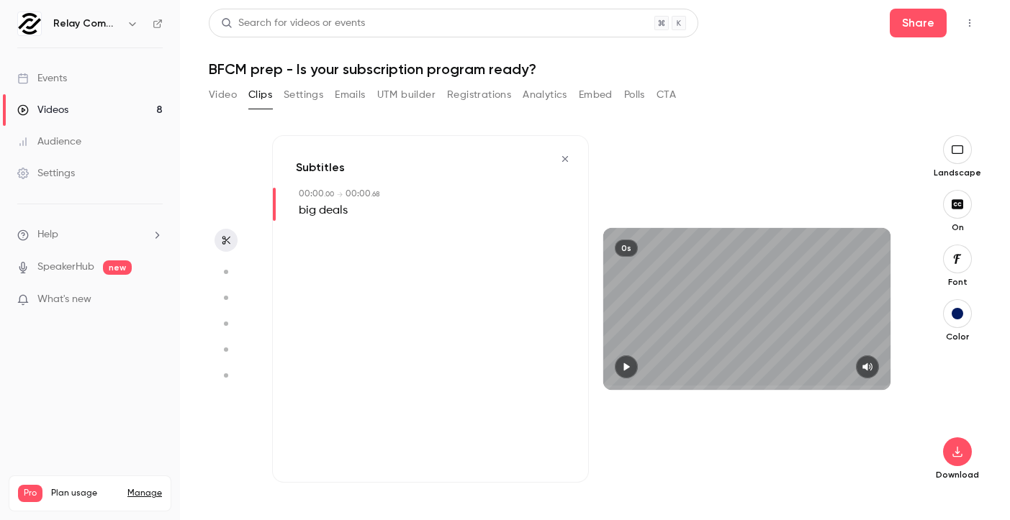
click at [569, 163] on icon "button" at bounding box center [565, 159] width 12 height 10
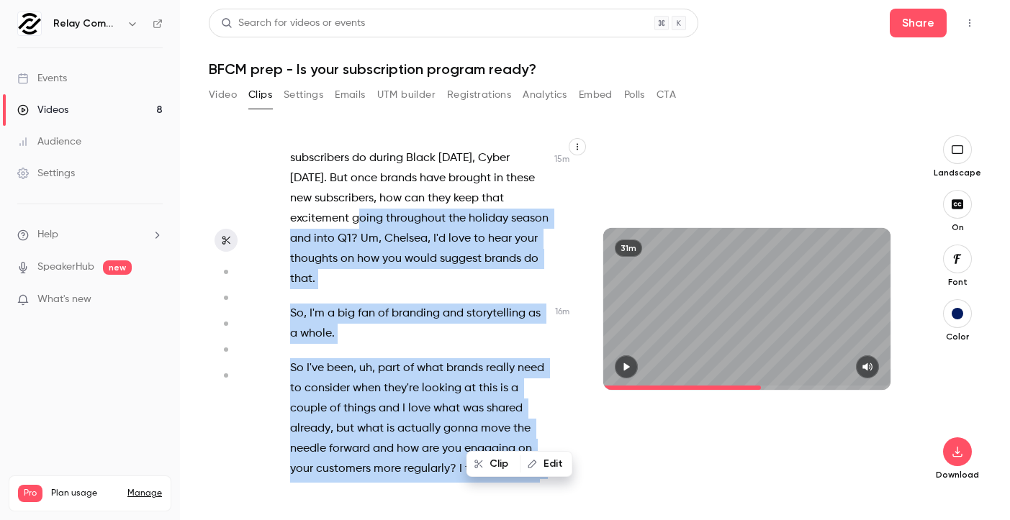
scroll to position [8585, 0]
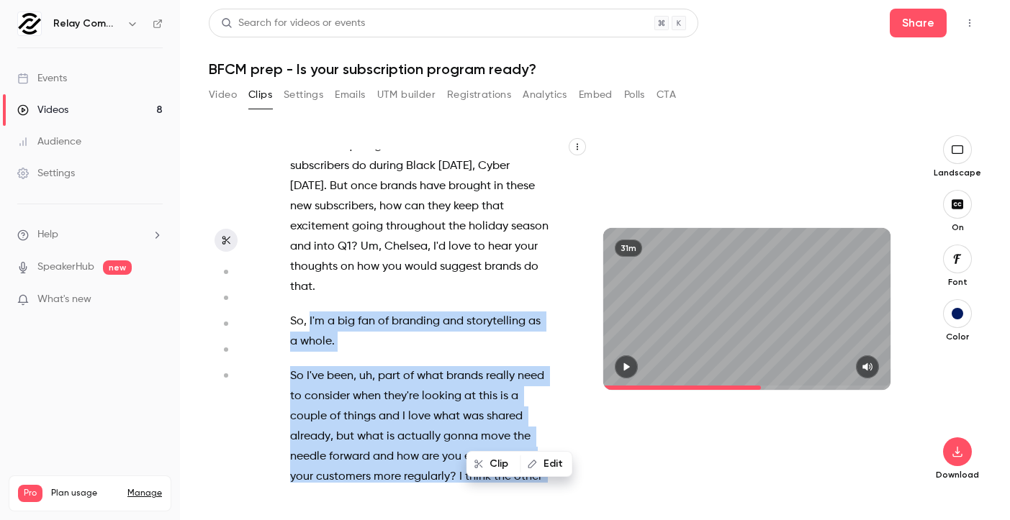
drag, startPoint x: 482, startPoint y: 432, endPoint x: 310, endPoint y: 263, distance: 240.8
click at [310, 263] on div "Live . Welcome everybody to our latest webinar on [DATE][DATE] , [DATE][DATE] p…" at bounding box center [427, 316] width 310 height 333
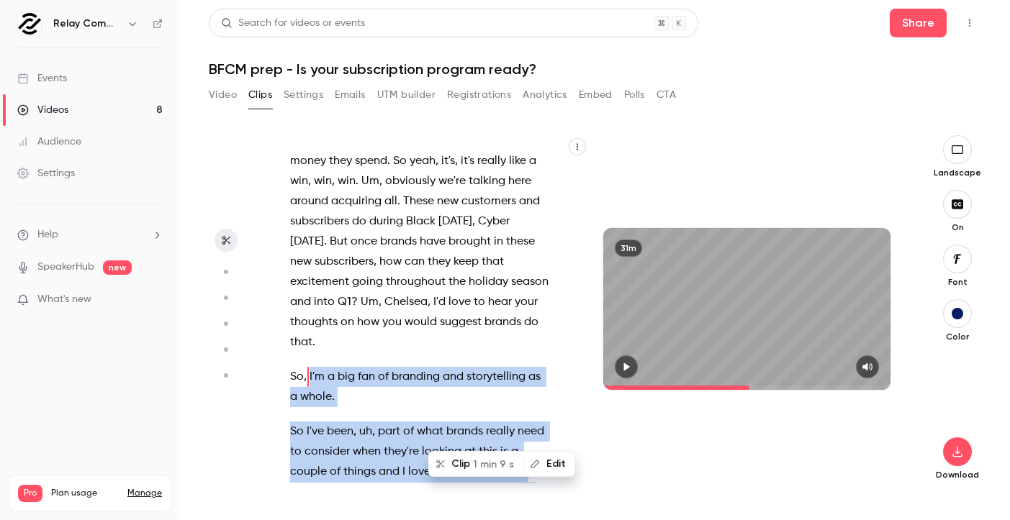
click at [495, 467] on span "1 min 9 s" at bounding box center [493, 464] width 41 height 15
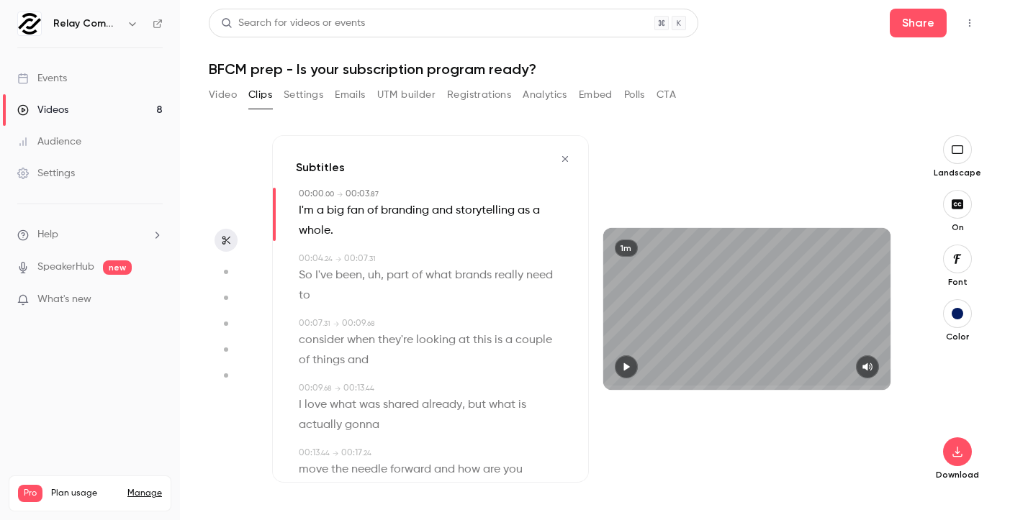
click at [631, 373] on button "button" at bounding box center [626, 367] width 23 height 23
click at [809, 389] on span at bounding box center [747, 388] width 288 height 4
click at [826, 389] on span at bounding box center [747, 388] width 288 height 4
click at [841, 386] on span at bounding box center [747, 388] width 288 height 4
click at [860, 386] on span at bounding box center [747, 388] width 288 height 4
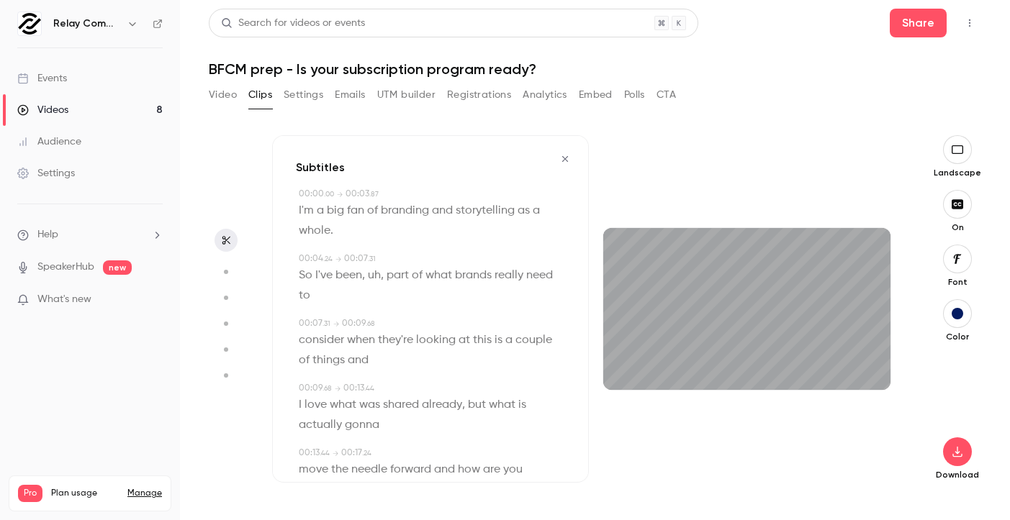
click at [914, 214] on button "button" at bounding box center [957, 204] width 29 height 29
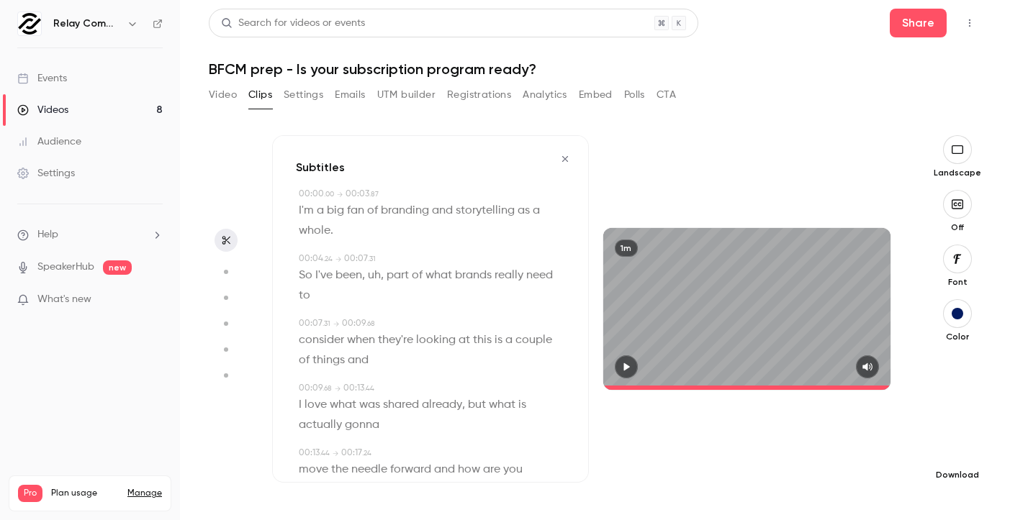
click at [914, 460] on button "button" at bounding box center [957, 452] width 29 height 29
click at [883, 450] on li "Full HD High quality requires longer processing" at bounding box center [850, 431] width 188 height 53
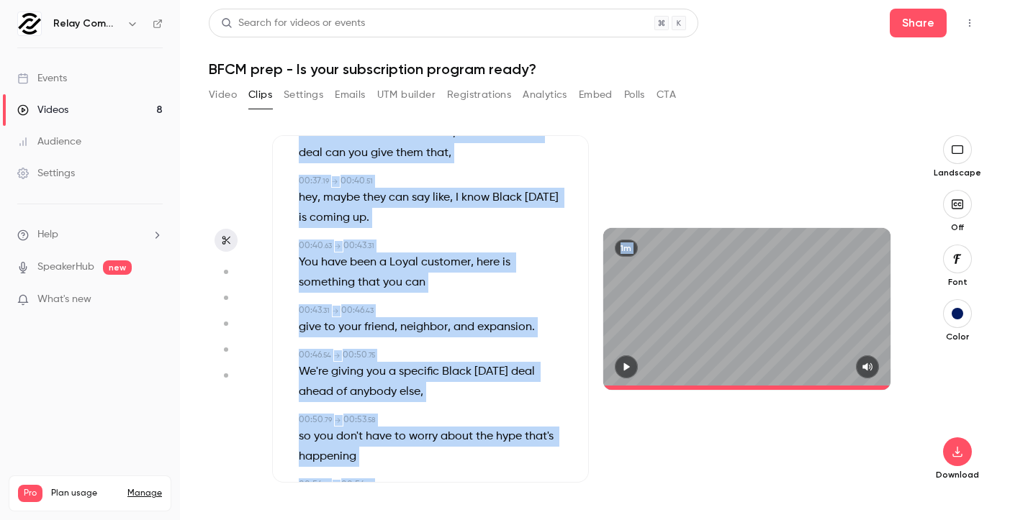
scroll to position [1013, 0]
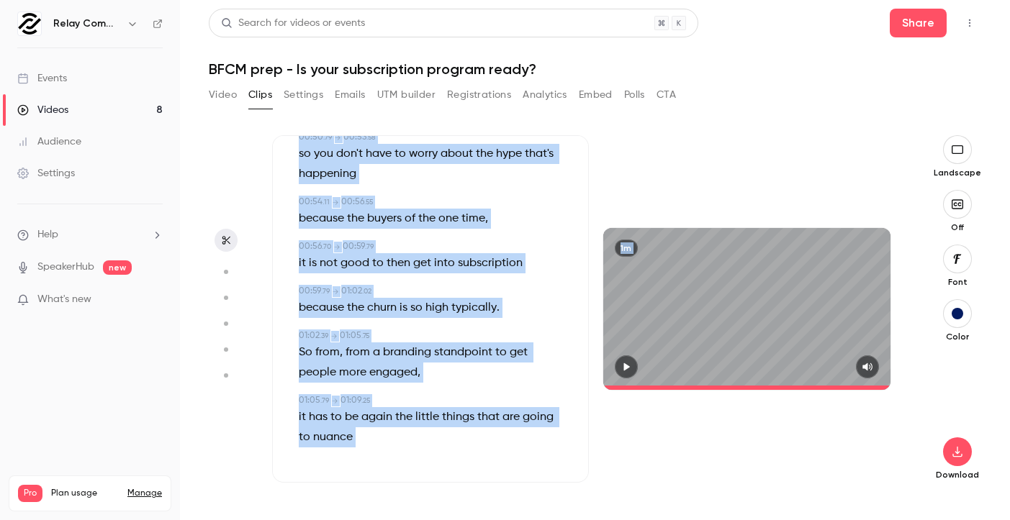
drag, startPoint x: 292, startPoint y: 208, endPoint x: 435, endPoint y: 504, distance: 328.4
click at [435, 504] on div "Subtitles 00:00 . 00 → 00:03 . 87 I'm a big fan of branding and storytelling as…" at bounding box center [588, 327] width 633 height 385
copy div "L'i d sit ame co adipisci eli seddoeiusmod te i utlab . 44:60 . 06 → 68:08 . 95…"
type input "****"
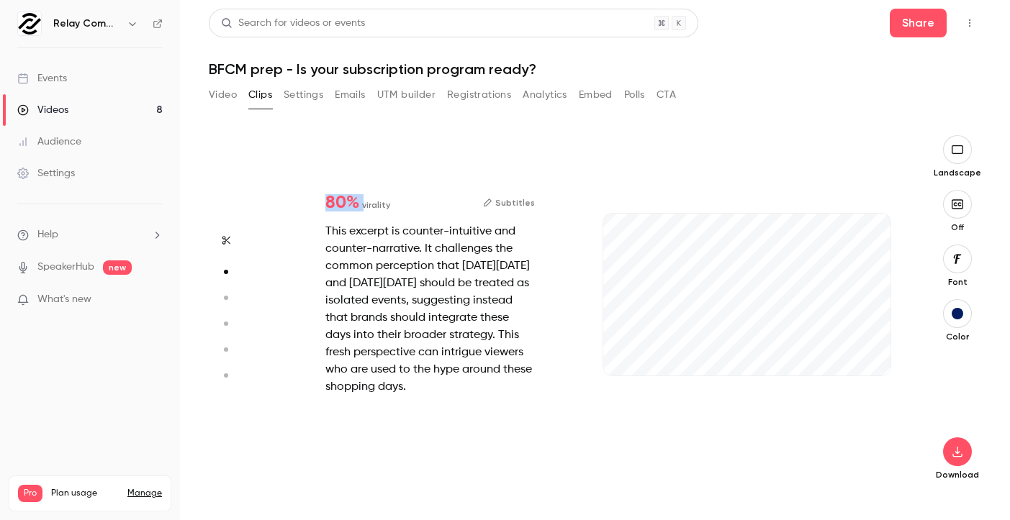
type input "***"
type input "****"
type input "***"
type input "****"
type input "*"
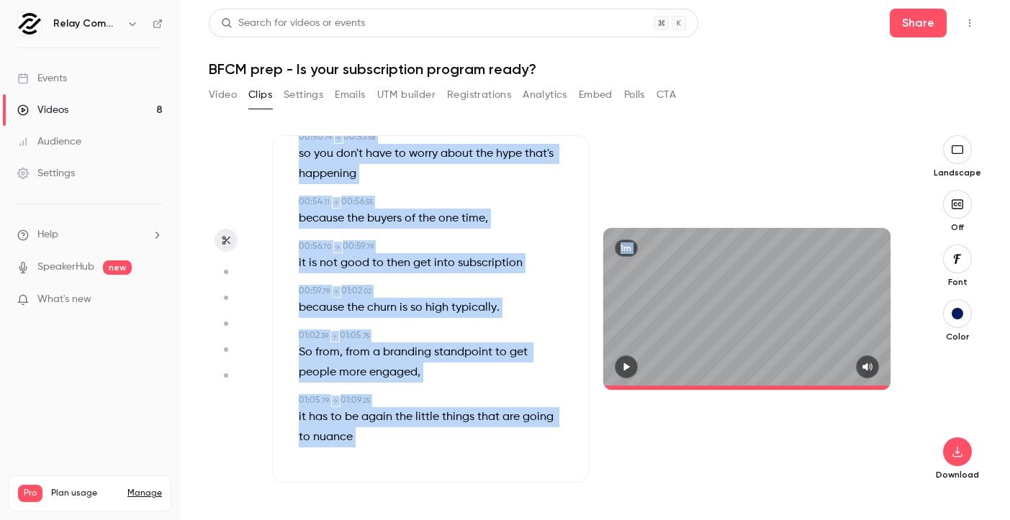
type input "****"
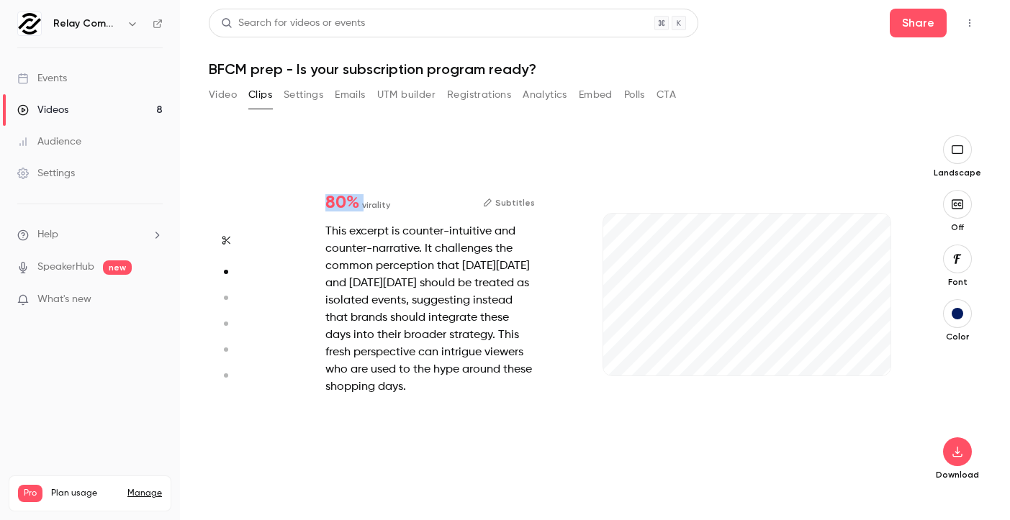
scroll to position [359, 0]
type input "***"
type input "****"
type input "*"
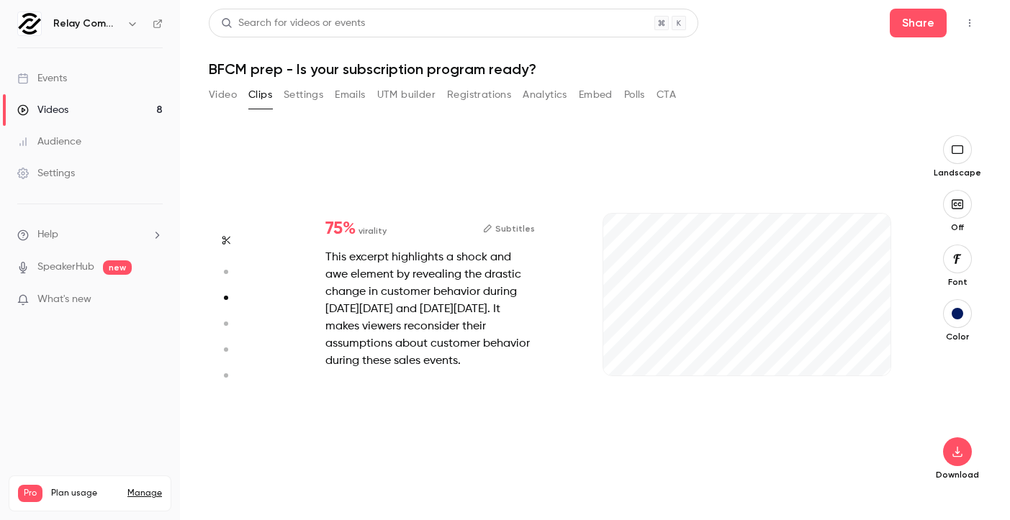
scroll to position [718, 0]
type input "***"
type input "****"
type input "*"
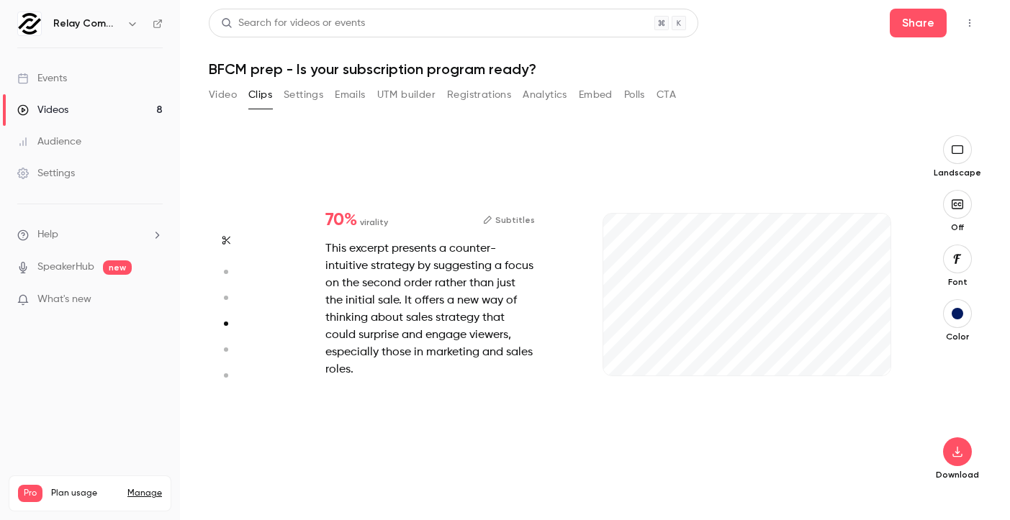
type input "***"
type input "****"
type input "*"
type input "***"
type input "****"
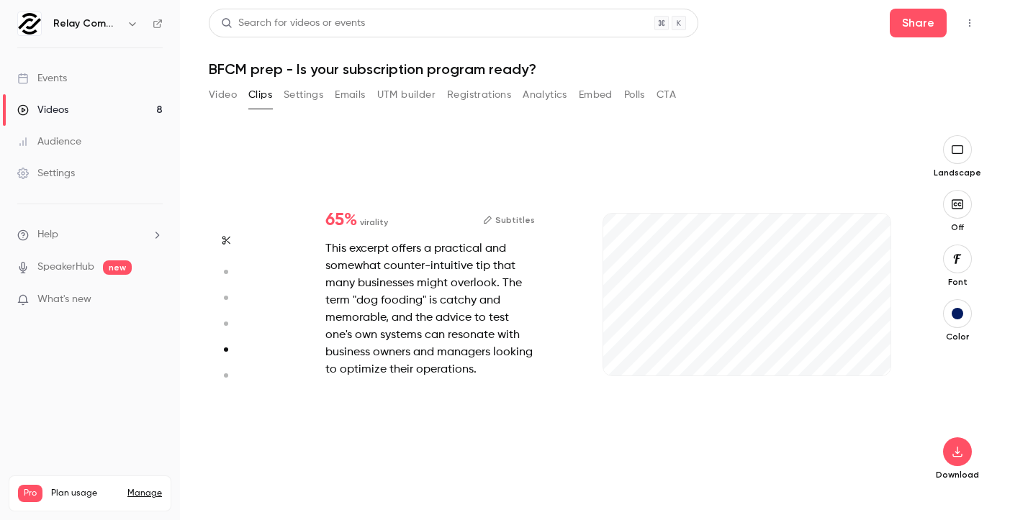
type input "*"
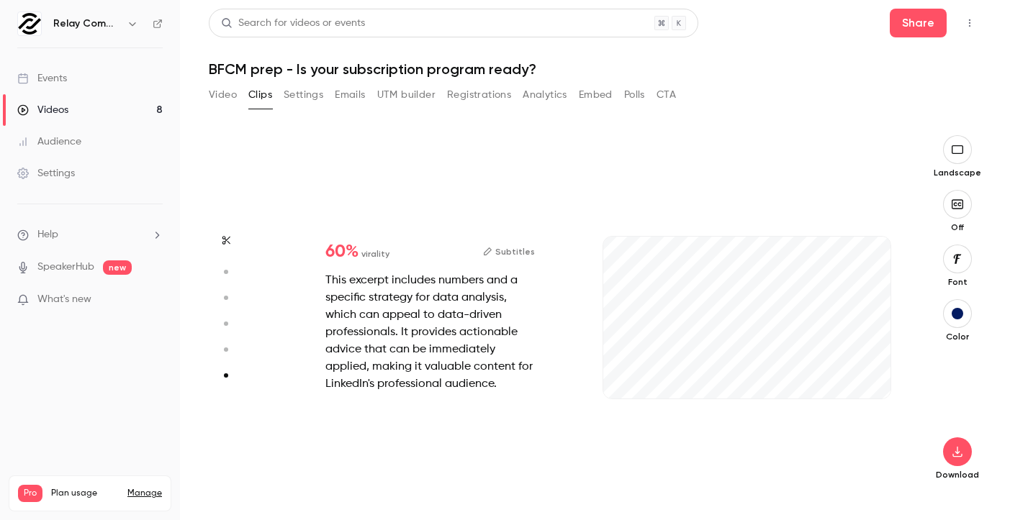
scroll to position [1773, 0]
type input "****"
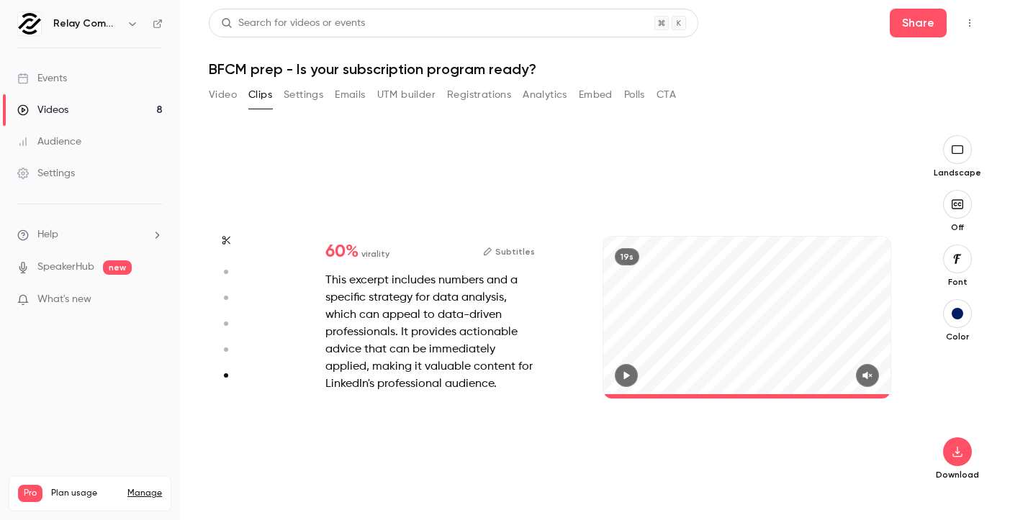
type input "****"
